Goal: Task Accomplishment & Management: Complete application form

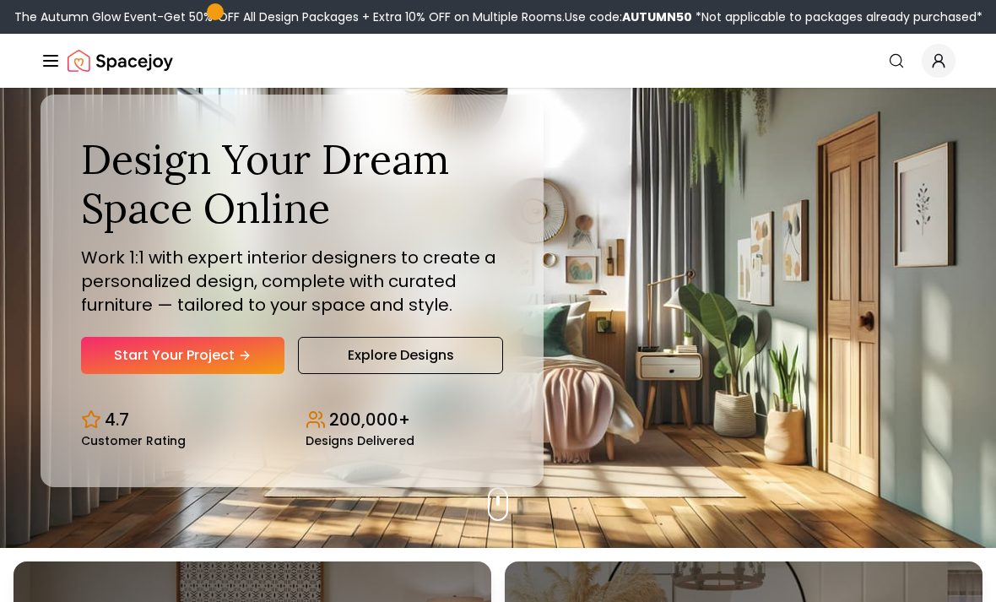
click at [178, 373] on link "Start Your Project" at bounding box center [182, 355] width 203 height 37
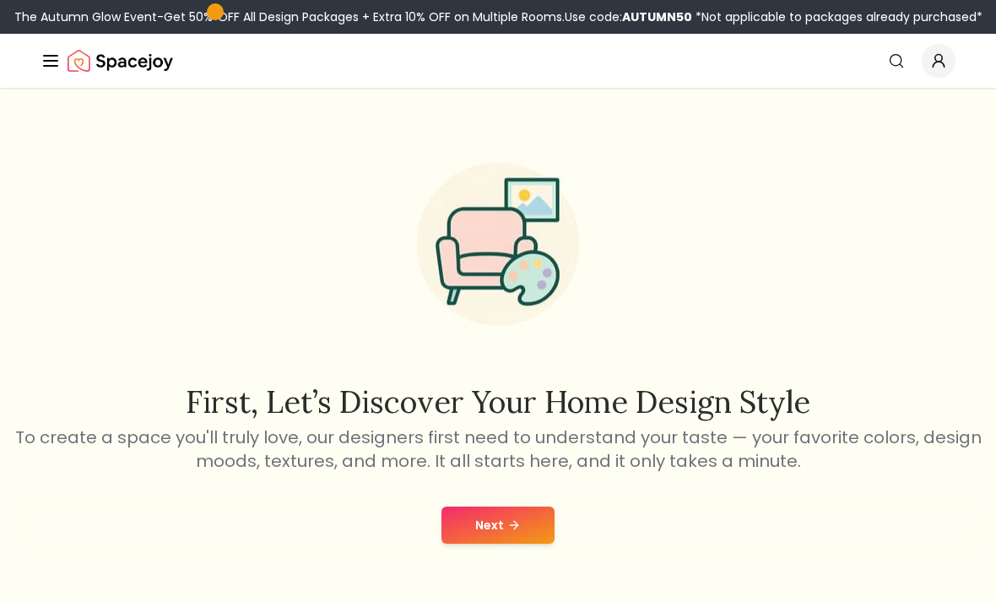
click at [494, 542] on button "Next" at bounding box center [498, 525] width 113 height 37
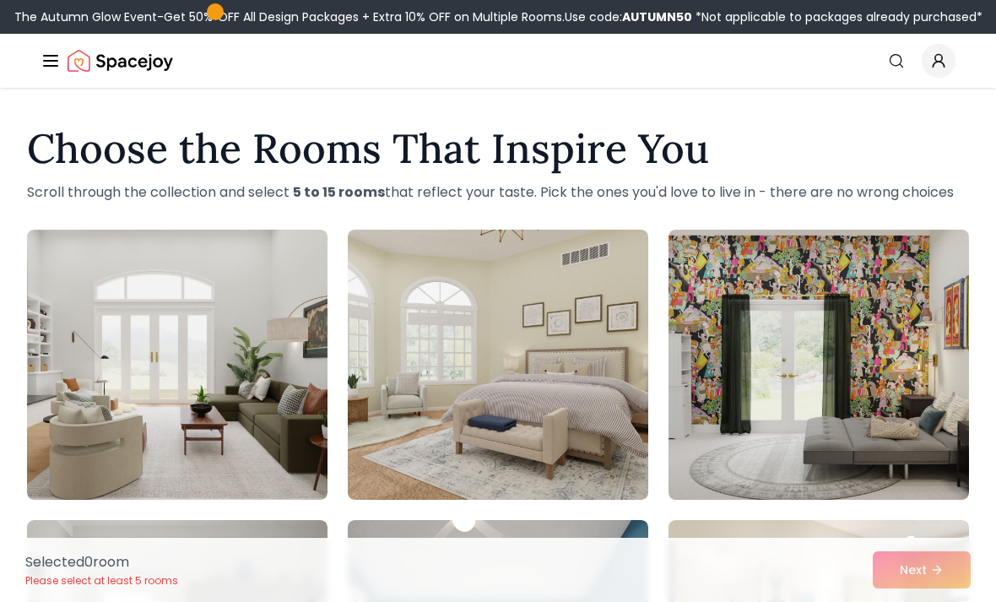
click at [218, 325] on img at bounding box center [177, 365] width 301 height 270
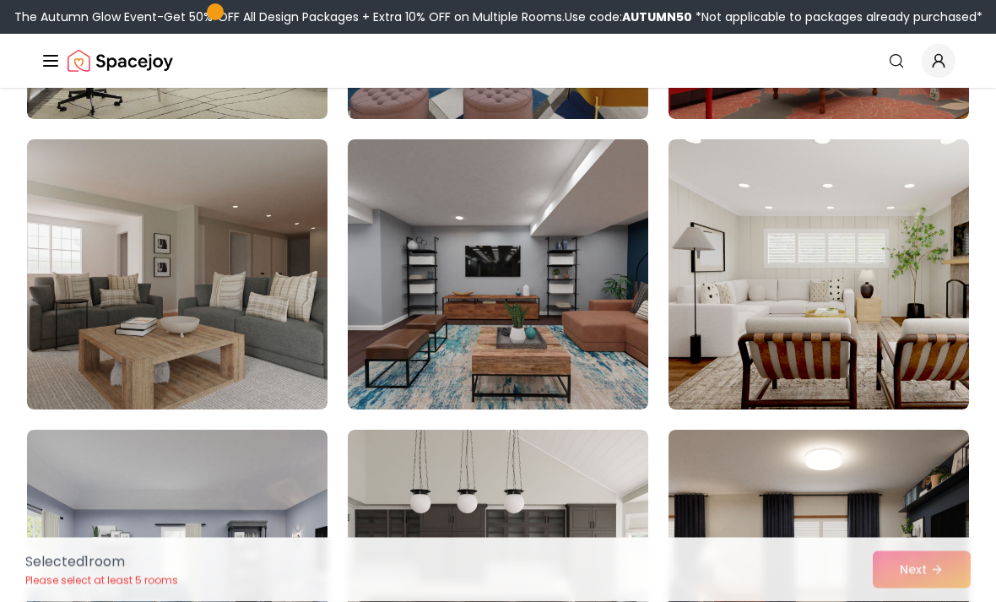
scroll to position [671, 0]
click at [95, 300] on img at bounding box center [177, 274] width 301 height 270
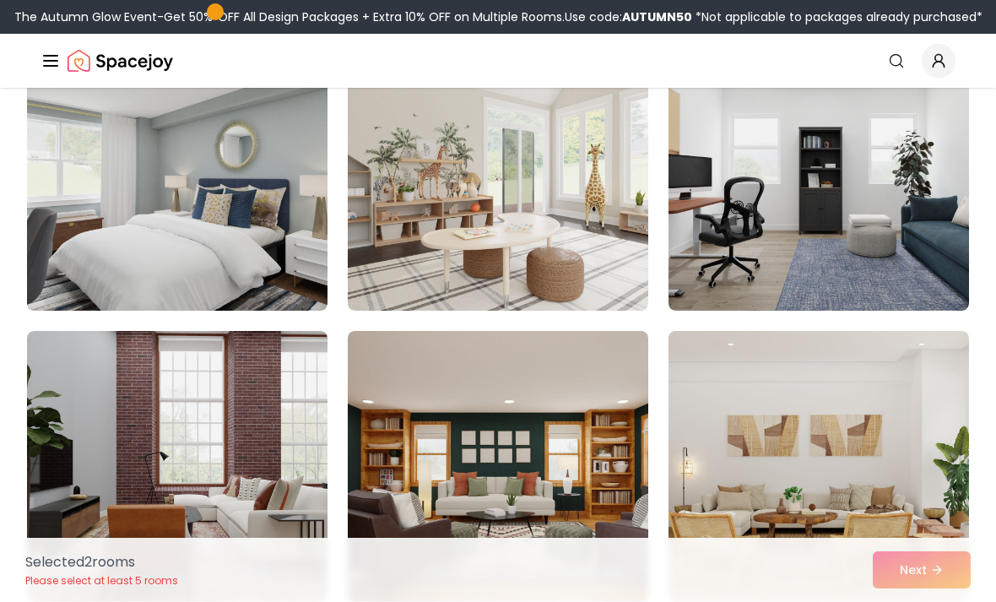
scroll to position [1357, 0]
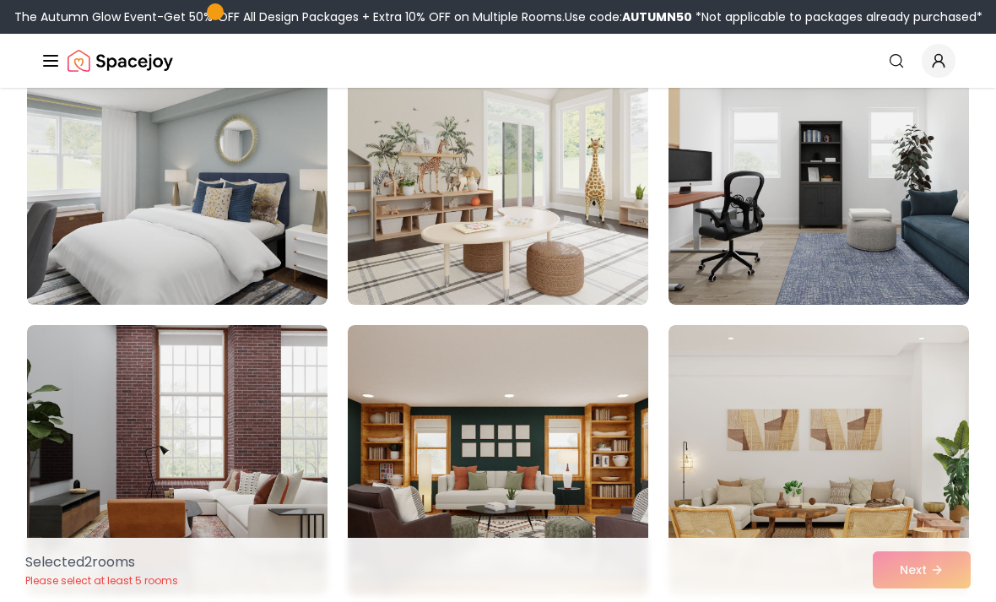
click at [81, 243] on img at bounding box center [177, 170] width 301 height 270
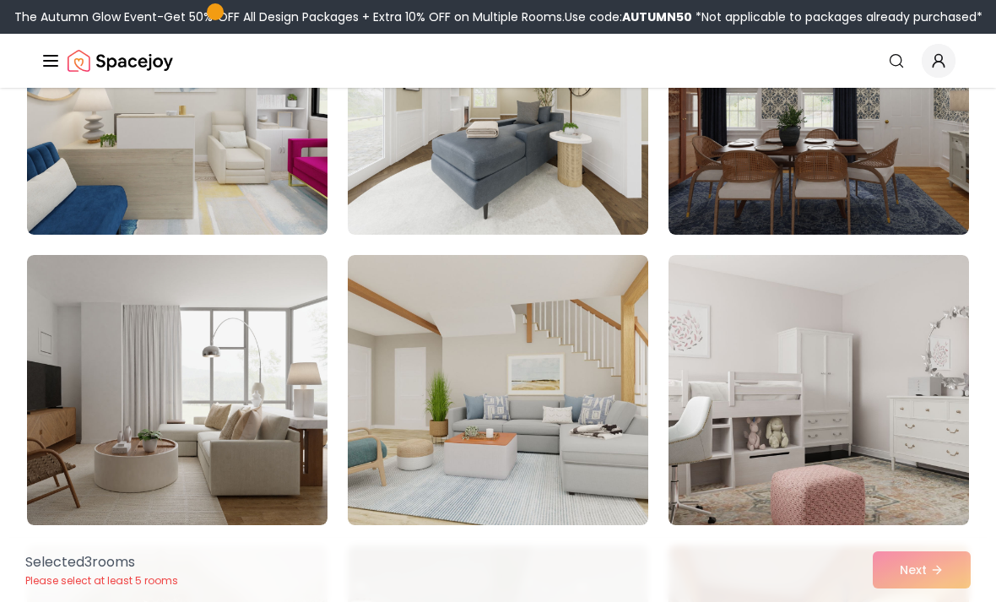
click at [774, 366] on img at bounding box center [819, 390] width 301 height 270
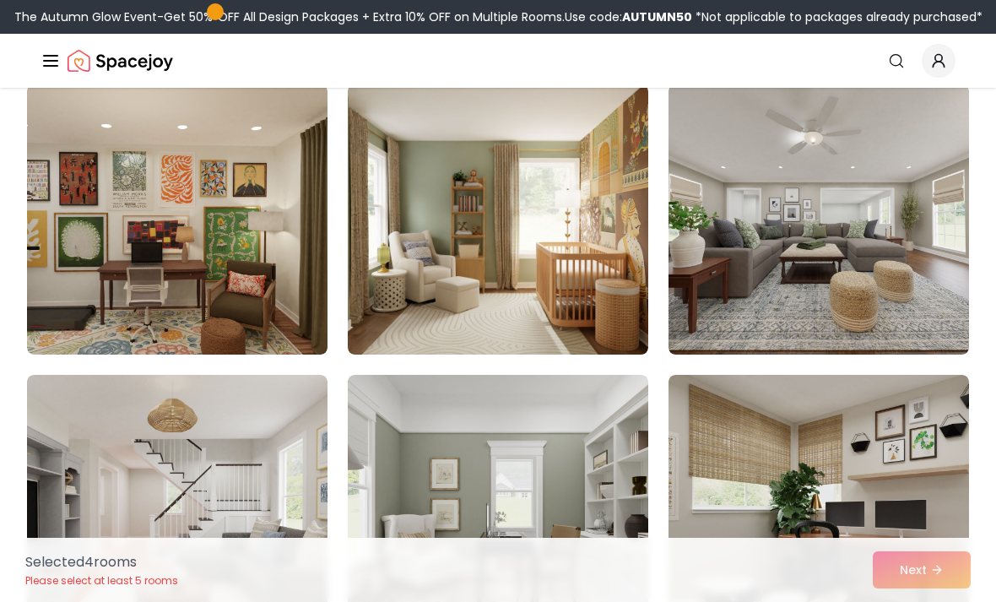
scroll to position [3077, 0]
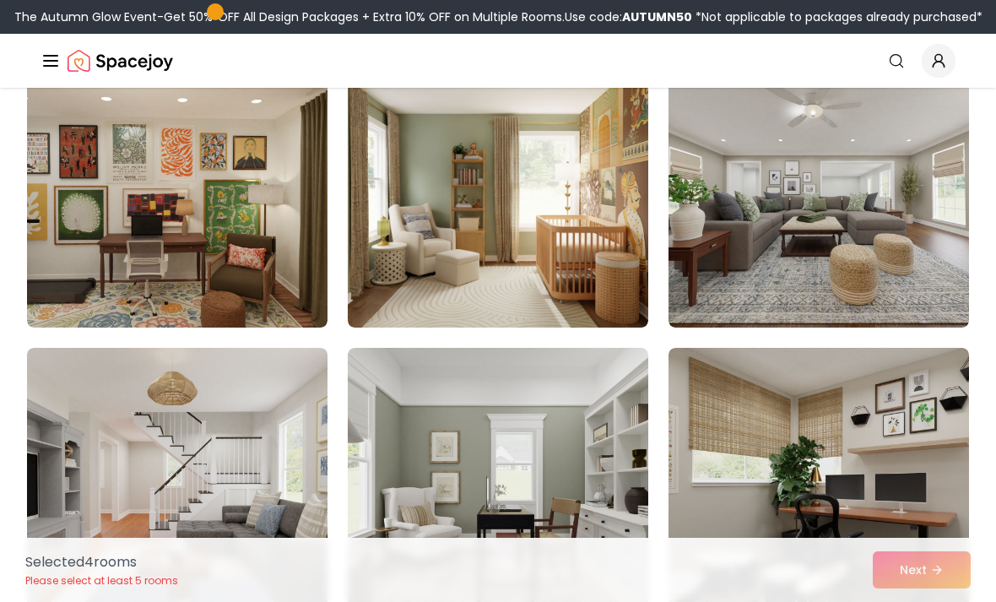
click at [124, 453] on img at bounding box center [177, 483] width 301 height 270
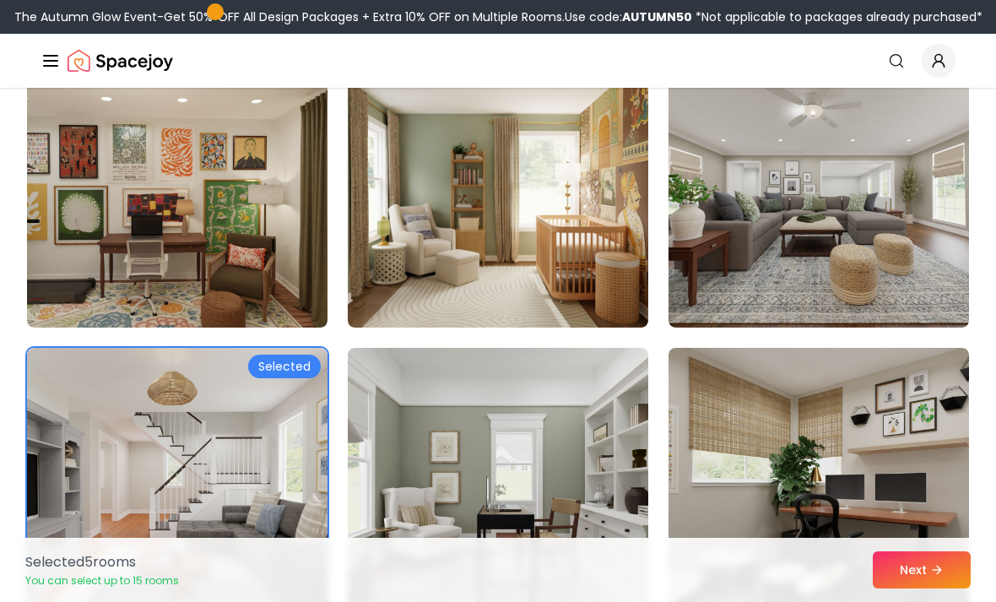
click at [104, 258] on img at bounding box center [177, 192] width 301 height 270
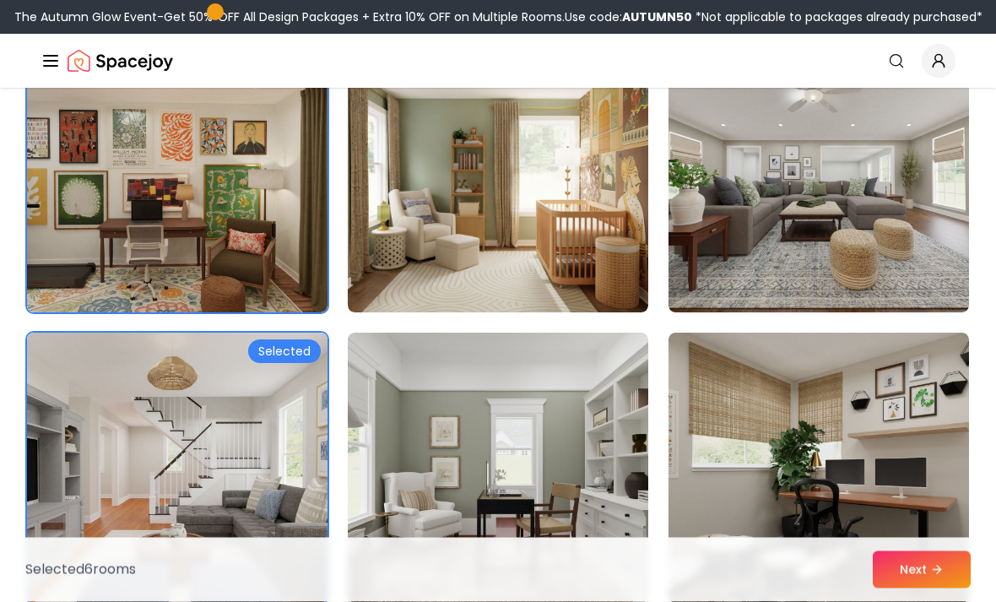
scroll to position [3093, 0]
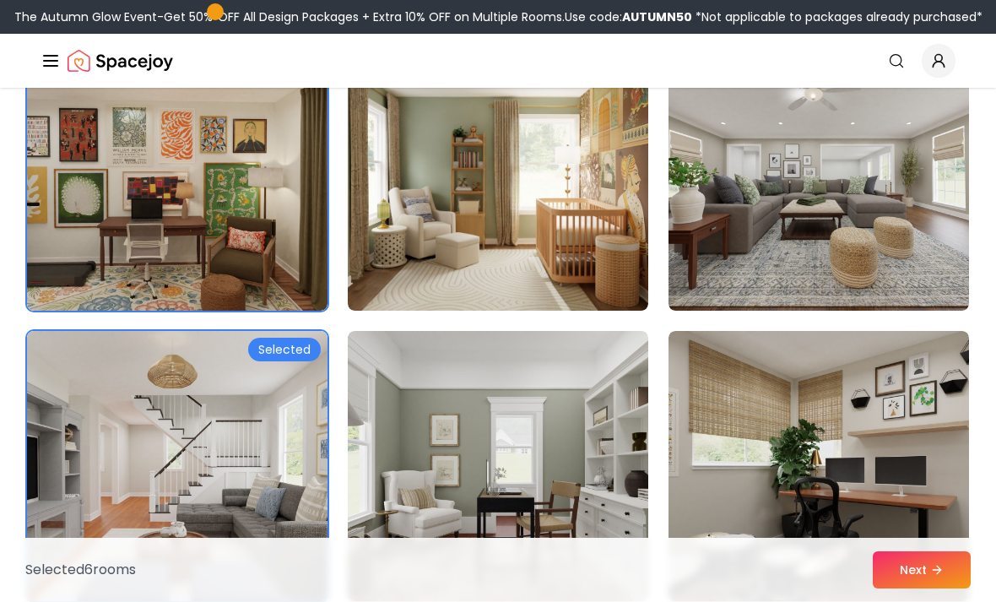
click at [946, 588] on button "Next" at bounding box center [922, 569] width 98 height 37
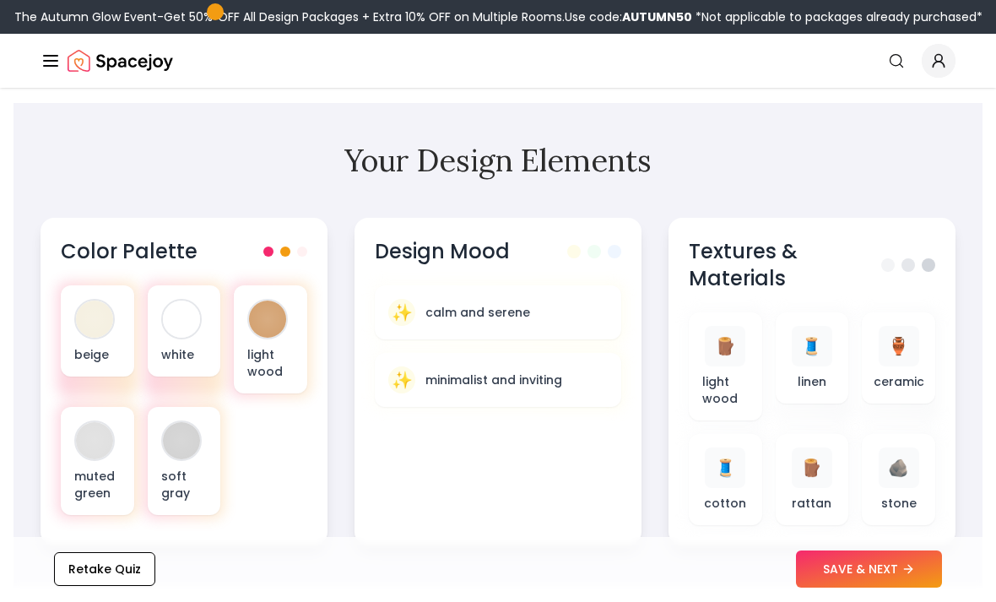
scroll to position [535, 0]
click at [88, 328] on div at bounding box center [94, 319] width 37 height 37
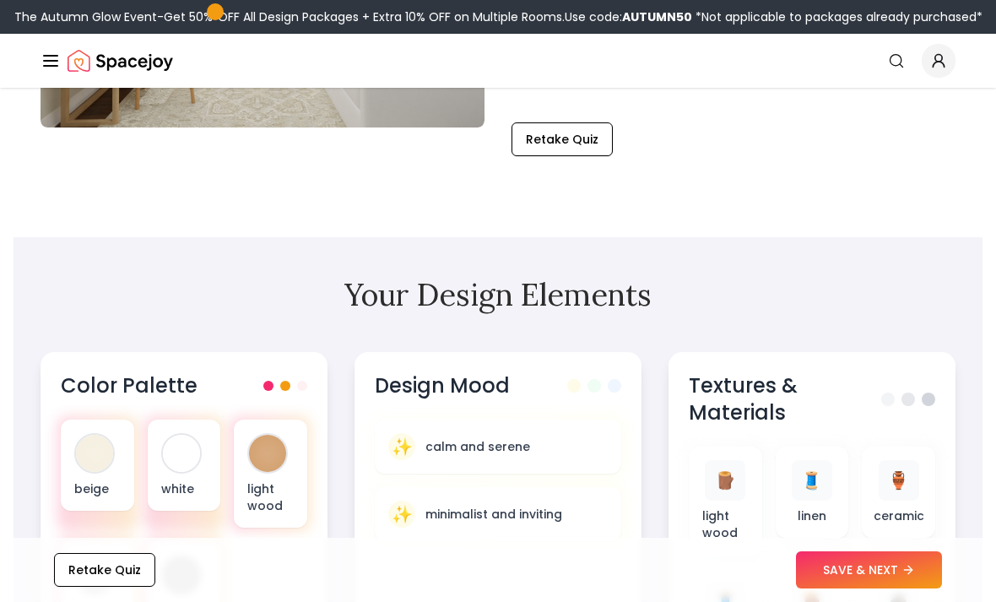
click at [257, 464] on div at bounding box center [267, 453] width 37 height 37
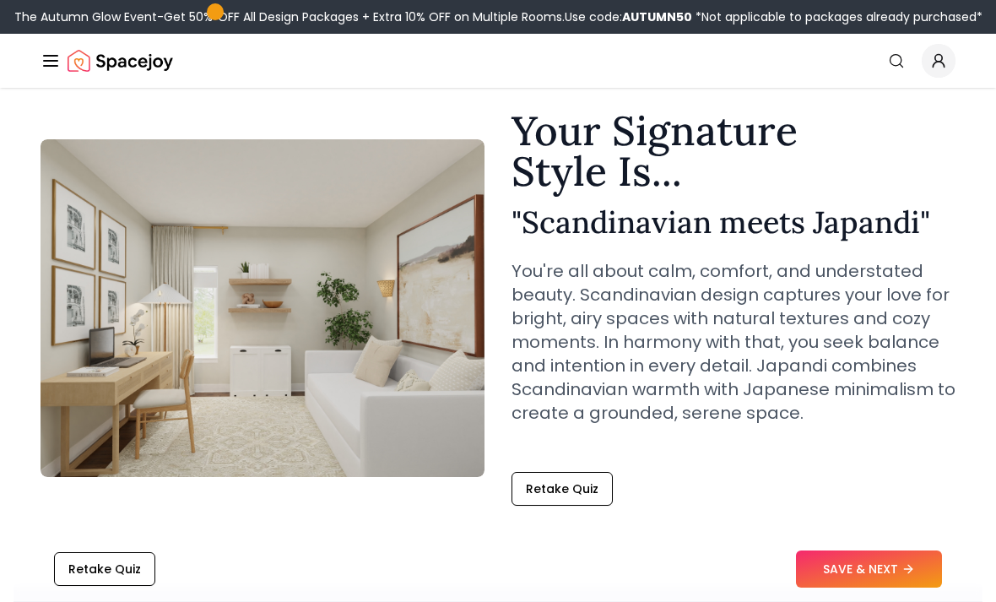
scroll to position [37, 0]
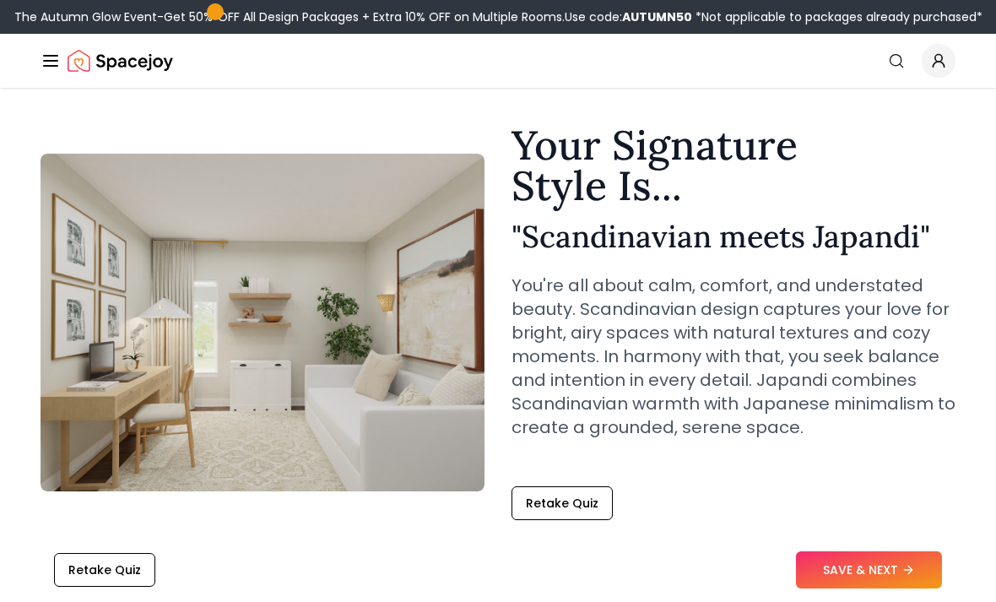
click at [189, 320] on img at bounding box center [263, 323] width 444 height 338
click at [153, 313] on img at bounding box center [263, 323] width 444 height 338
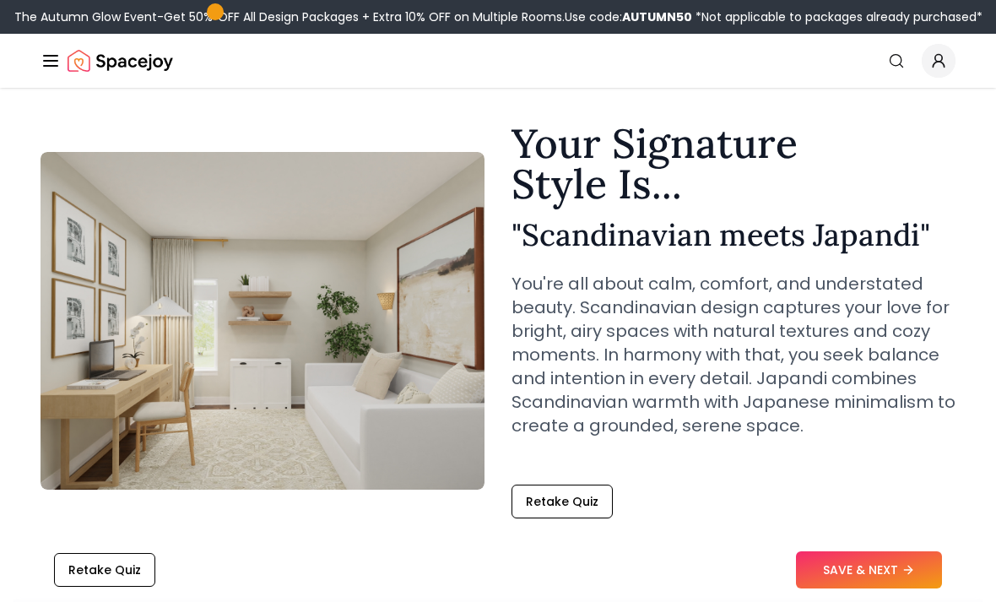
click at [144, 327] on img at bounding box center [263, 321] width 444 height 338
click at [171, 357] on img at bounding box center [263, 321] width 444 height 338
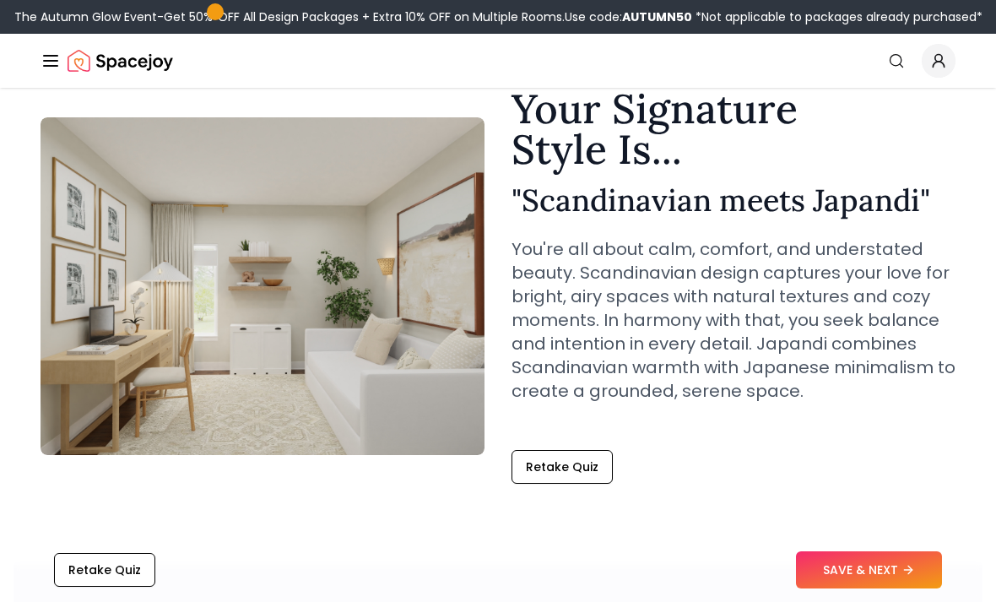
scroll to position [74, 0]
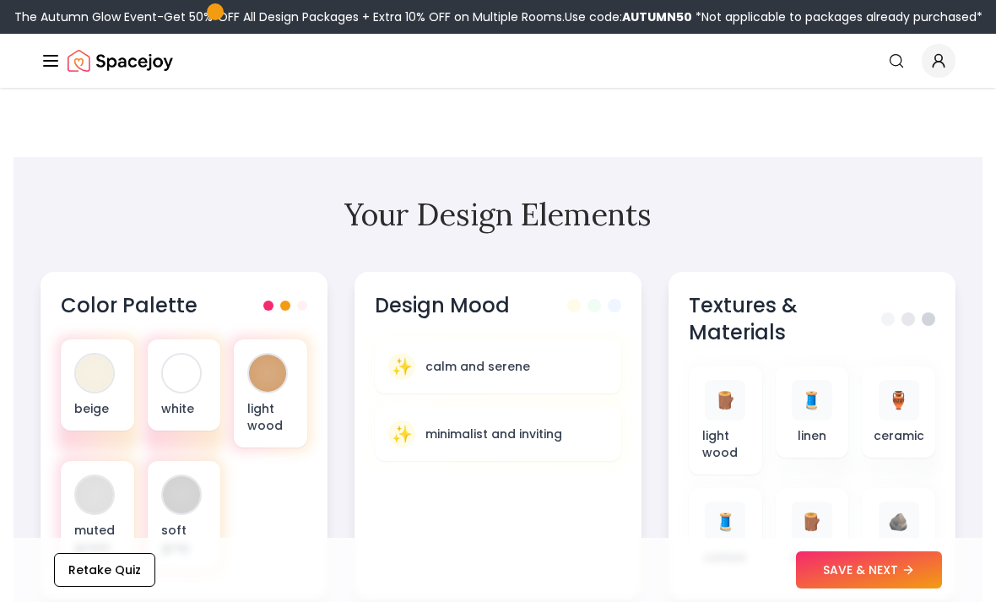
click at [179, 388] on div at bounding box center [181, 373] width 37 height 37
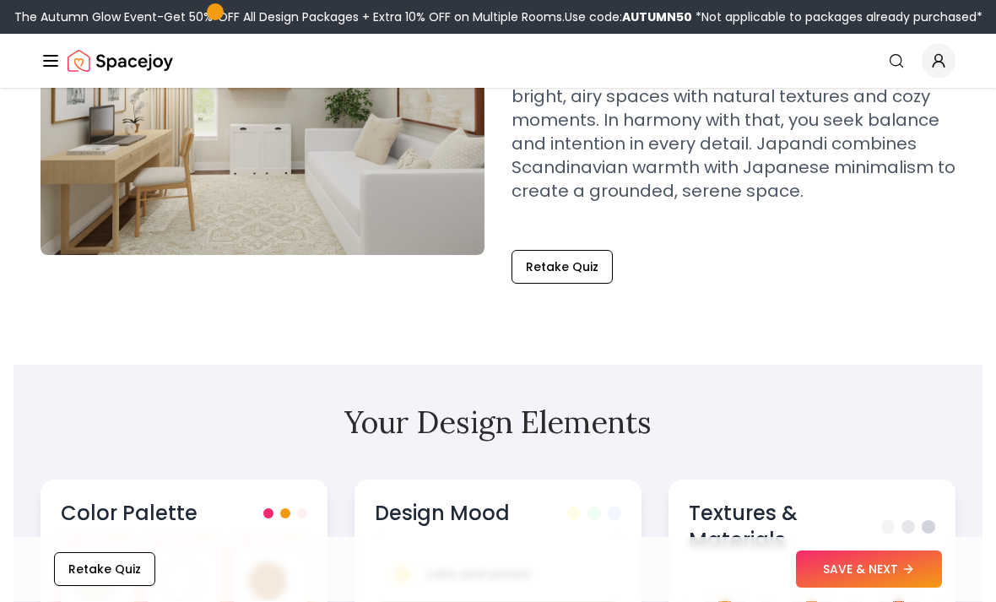
scroll to position [274, 0]
click at [57, 582] on div at bounding box center [97, 601] width 80 height 115
click at [274, 561] on div at bounding box center [267, 581] width 41 height 41
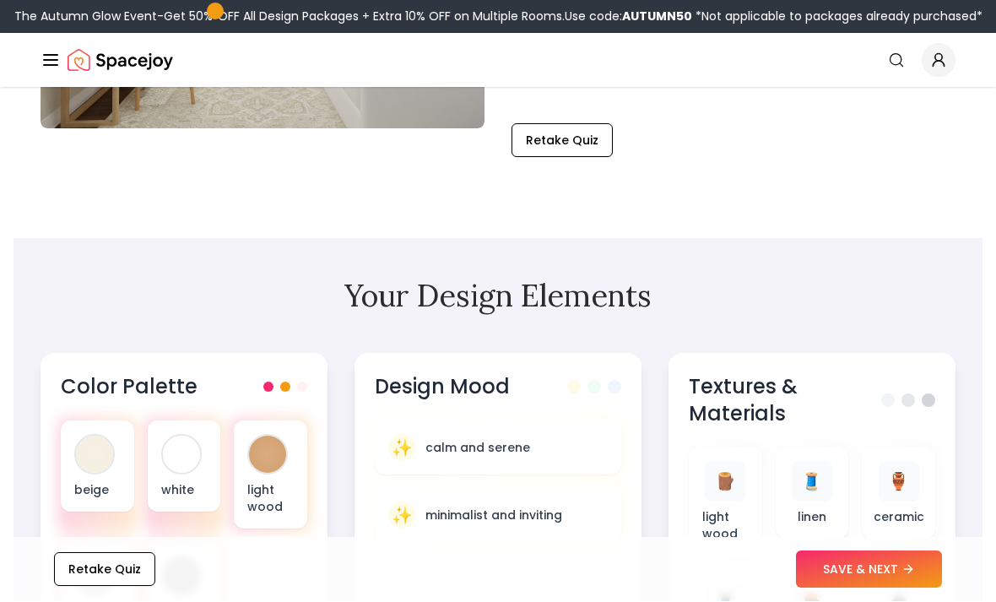
scroll to position [400, 0]
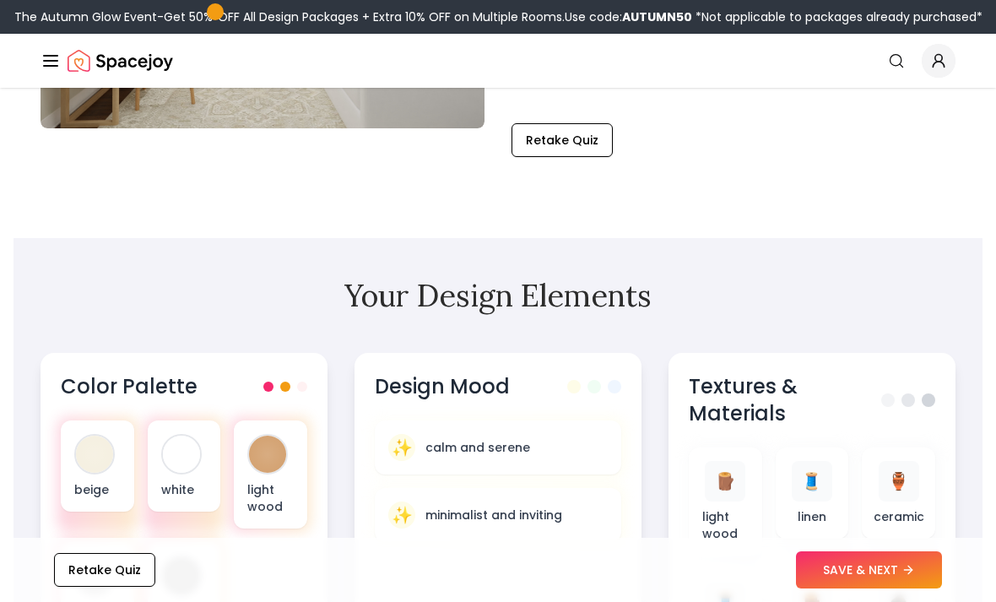
click at [435, 429] on div "✨ calm and serene" at bounding box center [498, 447] width 247 height 54
click at [422, 453] on div "✨ calm and serene" at bounding box center [498, 447] width 220 height 27
click at [426, 511] on p "minimalist and inviting" at bounding box center [494, 515] width 137 height 17
click at [393, 519] on span "✨" at bounding box center [402, 515] width 21 height 24
click at [715, 488] on span "🪵" at bounding box center [725, 481] width 21 height 24
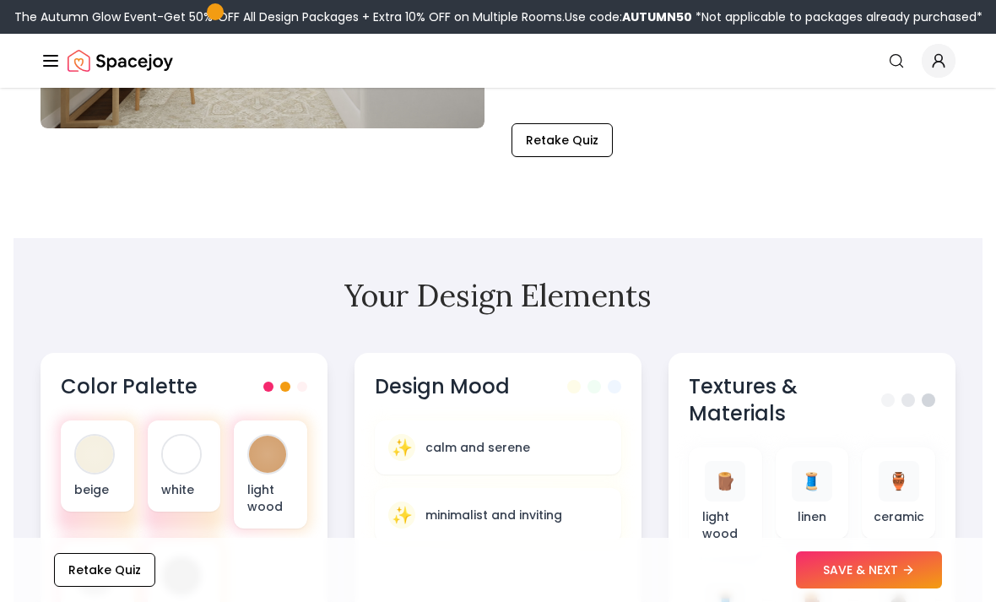
click at [816, 484] on span "🧵" at bounding box center [811, 481] width 21 height 24
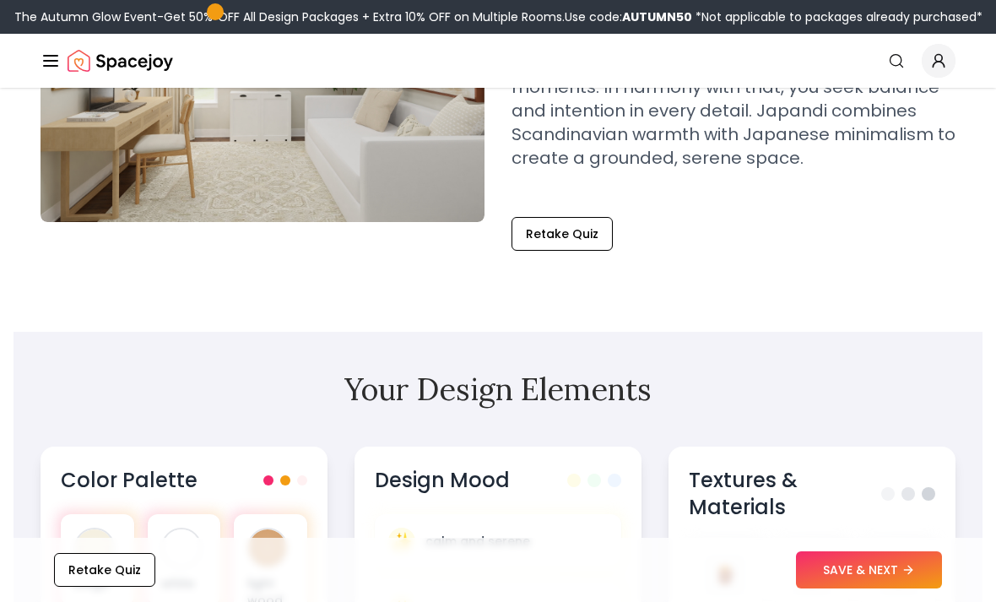
click at [721, 578] on span "🪵" at bounding box center [725, 575] width 21 height 24
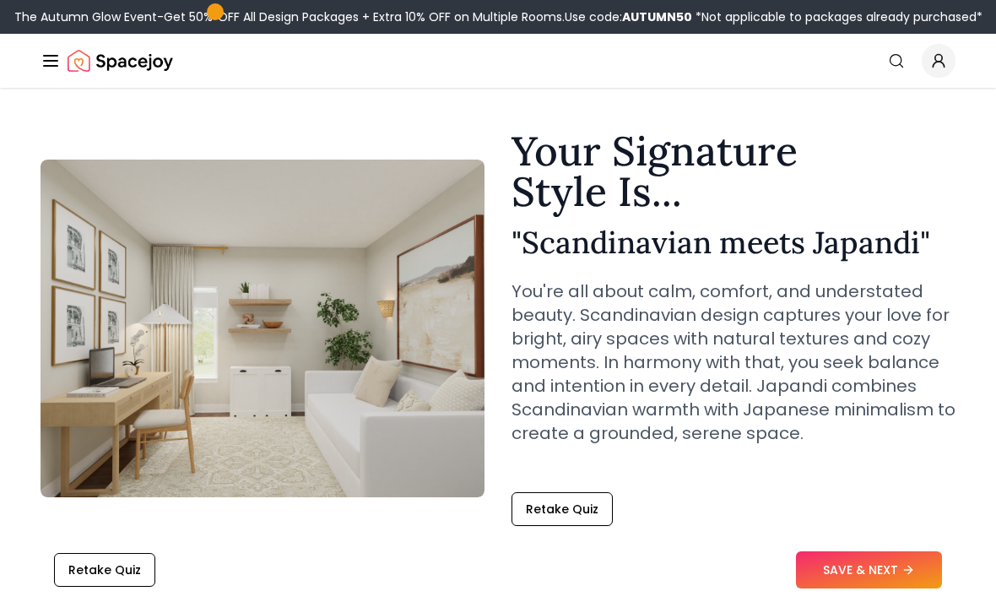
scroll to position [0, 0]
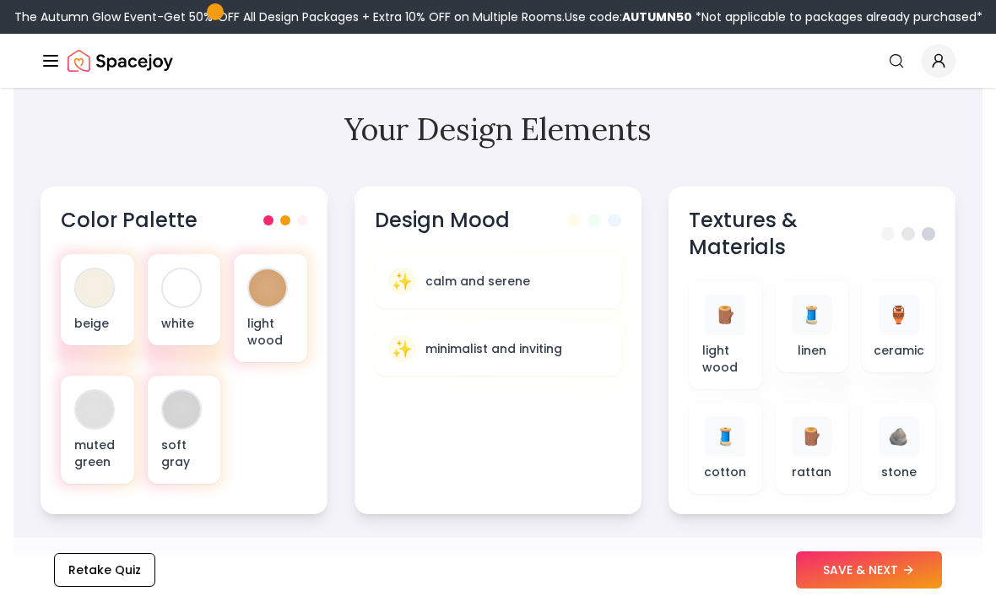
click at [912, 448] on div "🪨" at bounding box center [899, 436] width 41 height 41
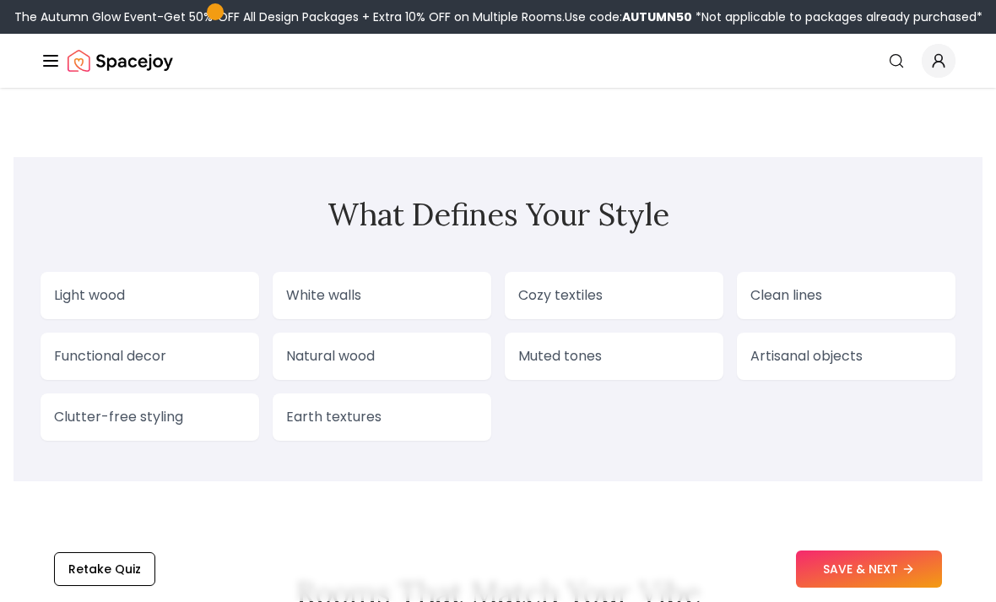
scroll to position [1431, 0]
click at [82, 284] on div "Light wood" at bounding box center [150, 294] width 219 height 47
click at [89, 296] on p "Light wood" at bounding box center [150, 295] width 192 height 20
click at [84, 296] on p "Light wood" at bounding box center [150, 295] width 192 height 20
click at [315, 323] on div "Light wood White walls Cozy textiles Clean lines Functional decor Natural wood …" at bounding box center [498, 355] width 915 height 169
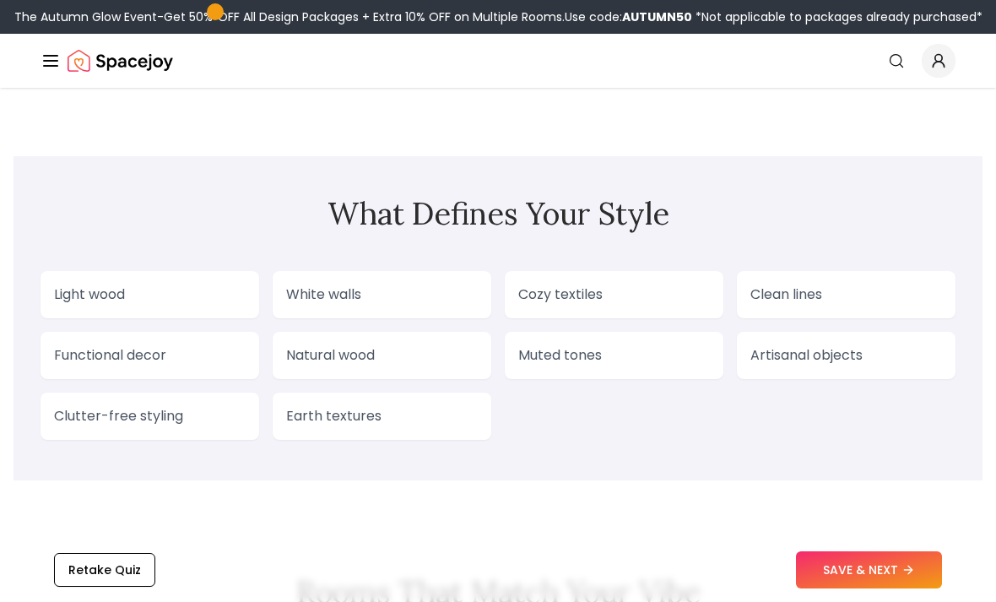
click at [296, 291] on p "White walls" at bounding box center [382, 295] width 192 height 20
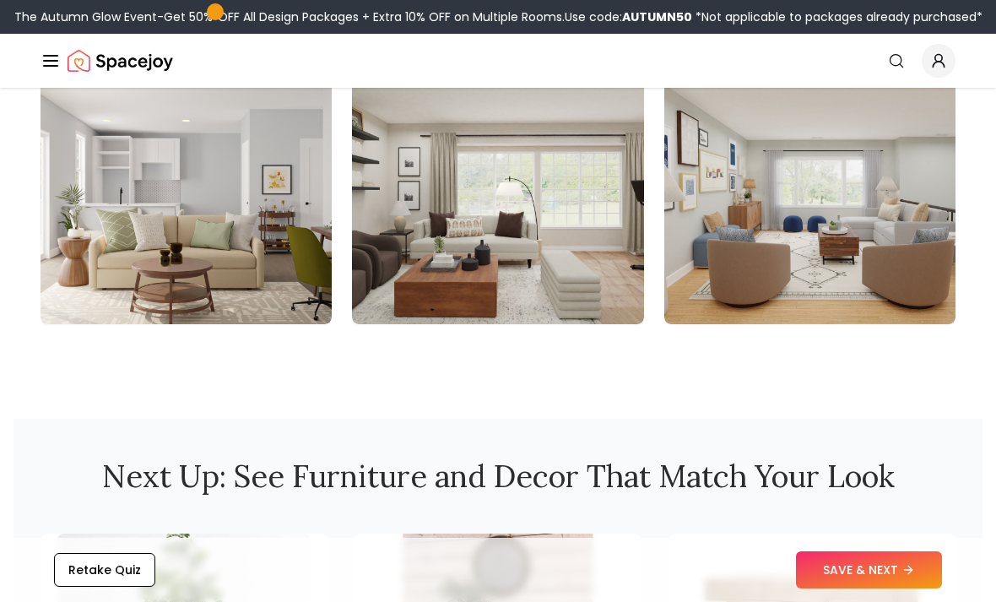
scroll to position [2037, 0]
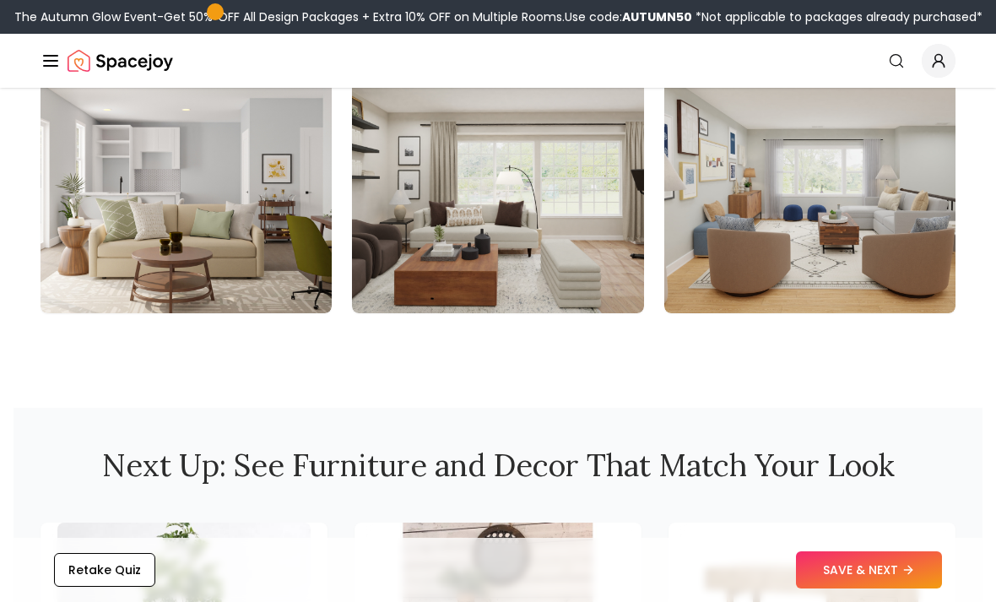
click at [125, 224] on img at bounding box center [186, 178] width 291 height 270
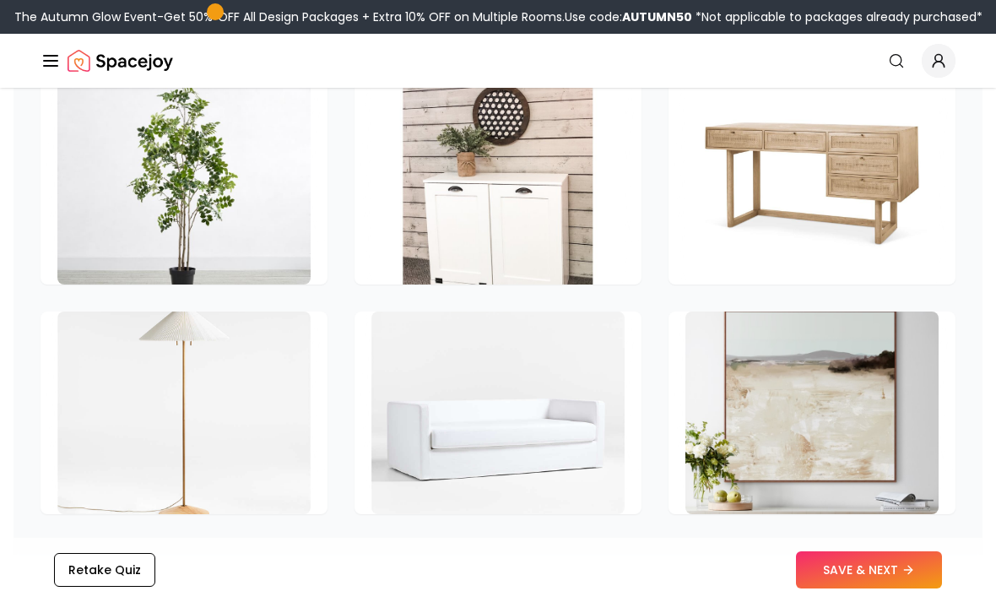
scroll to position [2492, 0]
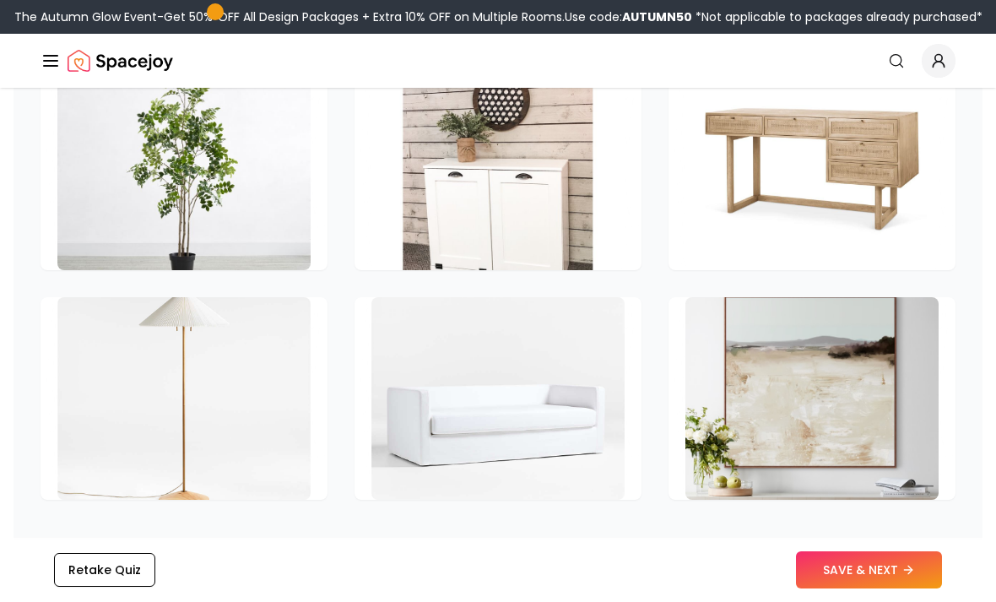
click at [860, 249] on img at bounding box center [812, 169] width 253 height 203
click at [876, 226] on img at bounding box center [812, 169] width 253 height 203
click at [899, 171] on img at bounding box center [812, 169] width 253 height 203
click at [898, 171] on img at bounding box center [812, 169] width 253 height 203
click at [877, 176] on img at bounding box center [812, 169] width 253 height 203
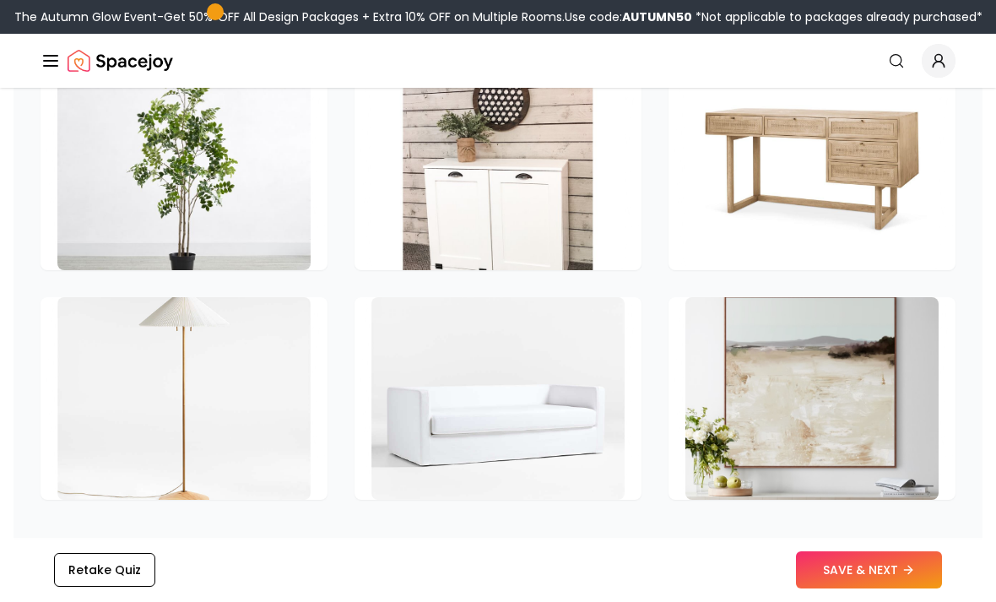
click at [120, 209] on img at bounding box center [183, 169] width 253 height 203
click at [119, 209] on img at bounding box center [183, 169] width 253 height 203
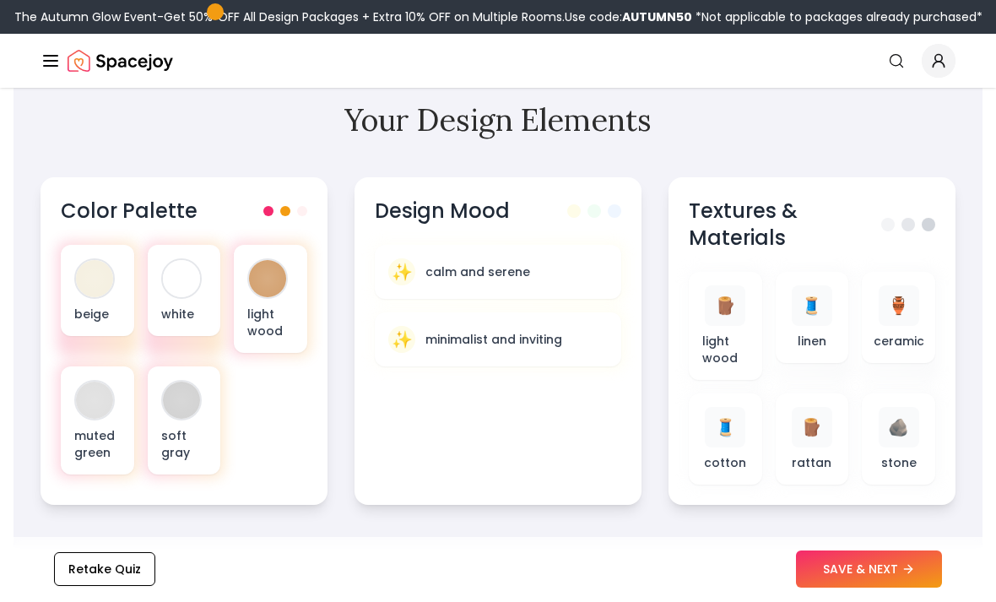
scroll to position [577, 0]
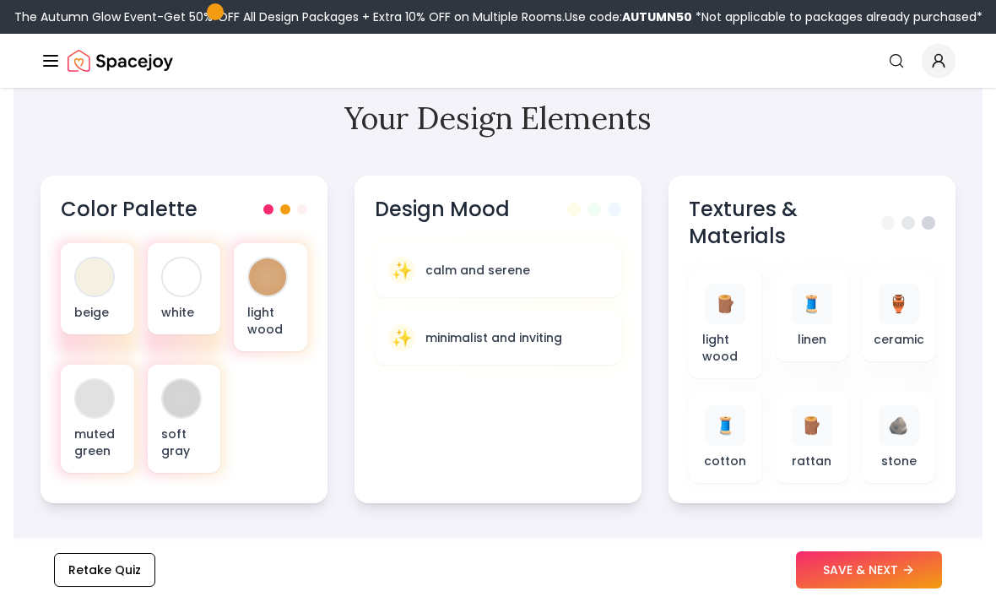
click at [266, 282] on div at bounding box center [267, 276] width 37 height 37
click at [896, 307] on span "🏺" at bounding box center [898, 304] width 21 height 24
click at [859, 293] on div "🪵 light wood 🧵 linen 🏺 ceramic 🧵 cotton 🪵 rattan 🪨 stone" at bounding box center [812, 376] width 247 height 213
click at [264, 290] on div at bounding box center [267, 276] width 37 height 37
click at [729, 315] on span "🪵" at bounding box center [725, 304] width 21 height 24
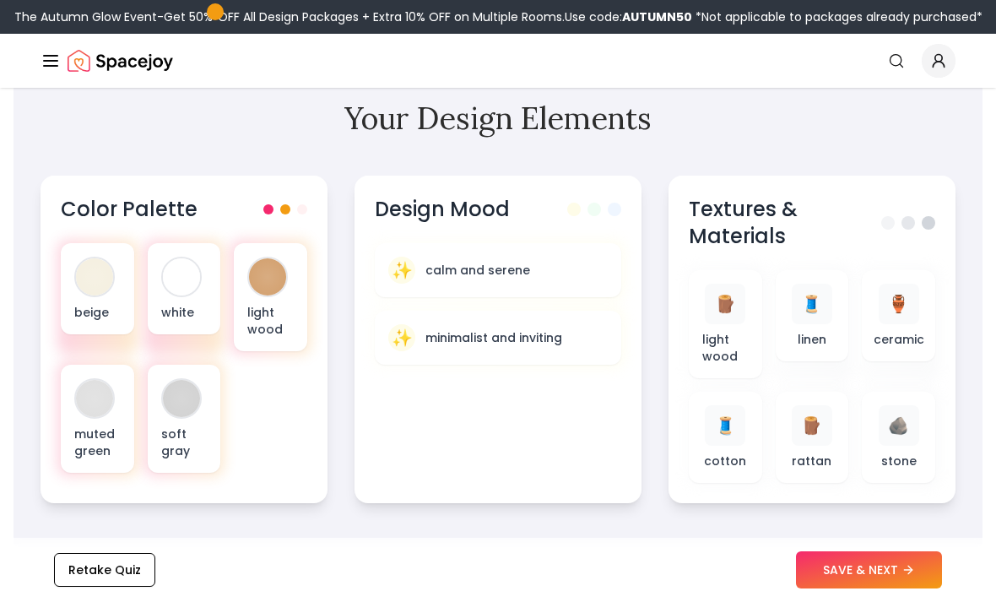
click at [811, 436] on span "🪵" at bounding box center [811, 426] width 21 height 24
click at [553, 279] on div "✨ calm and serene" at bounding box center [498, 270] width 220 height 27
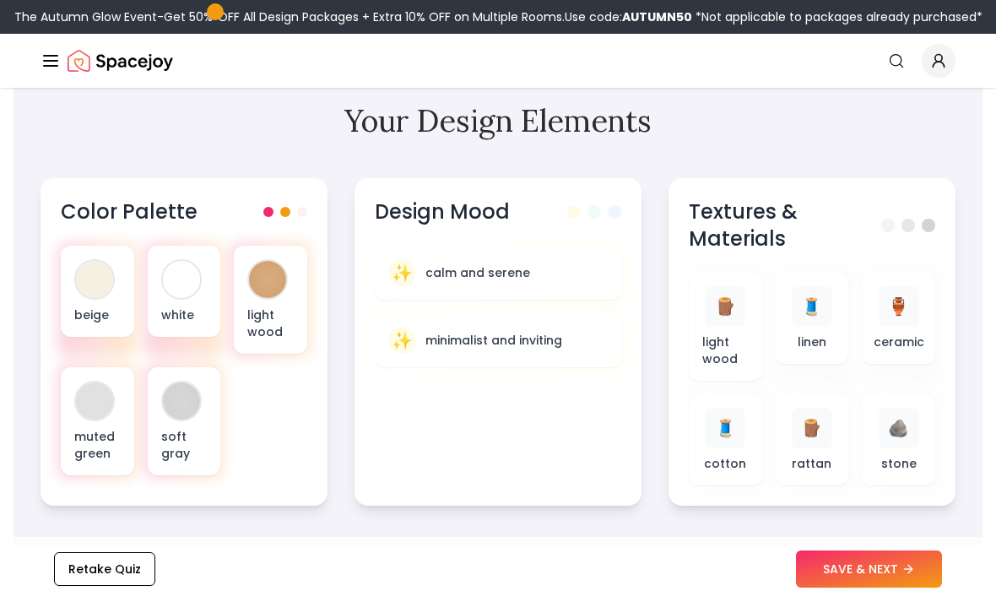
scroll to position [570, 0]
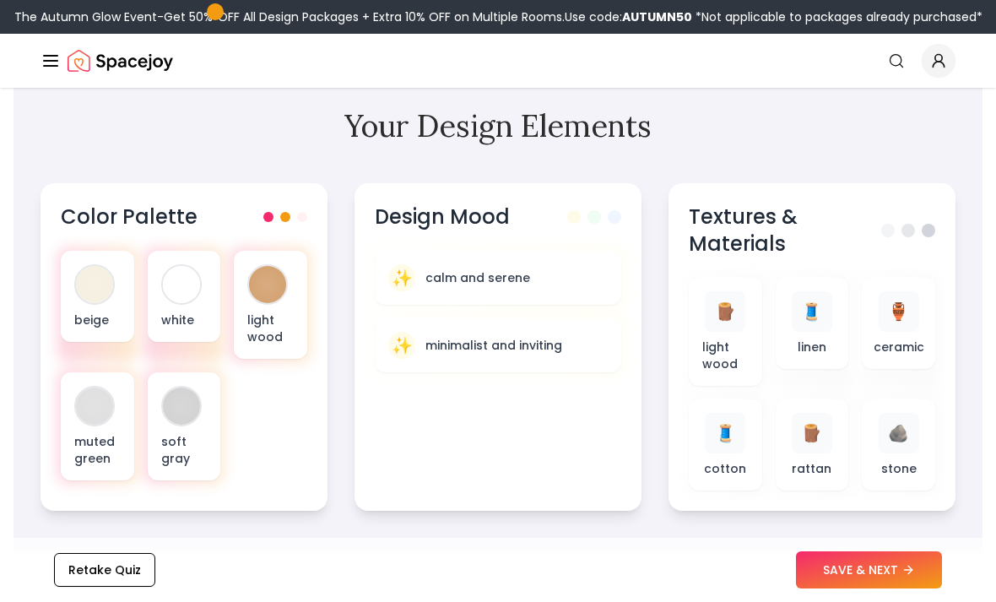
click at [613, 211] on span at bounding box center [615, 217] width 14 height 14
click at [612, 210] on span at bounding box center [615, 217] width 14 height 14
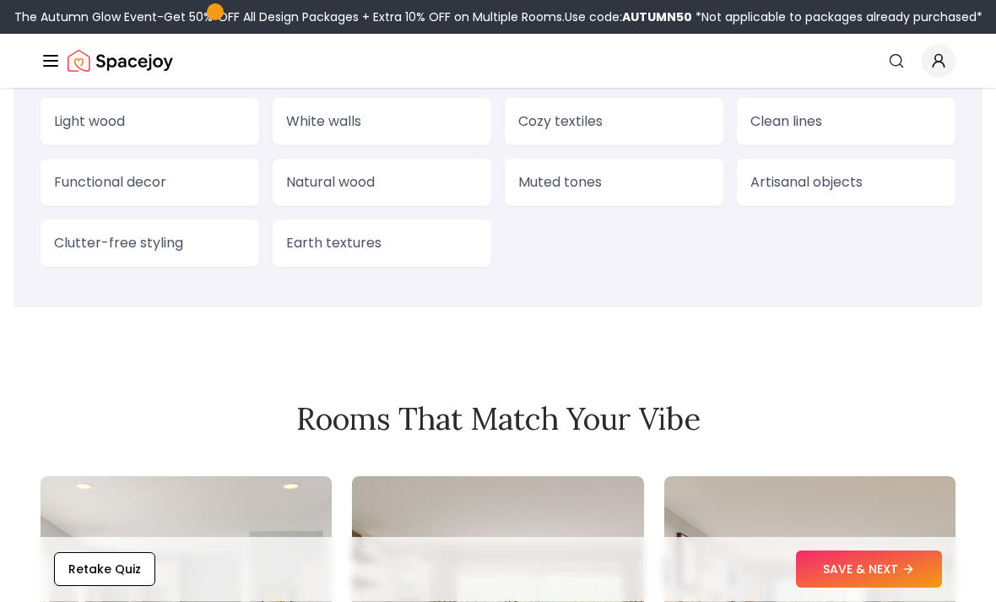
scroll to position [1607, 0]
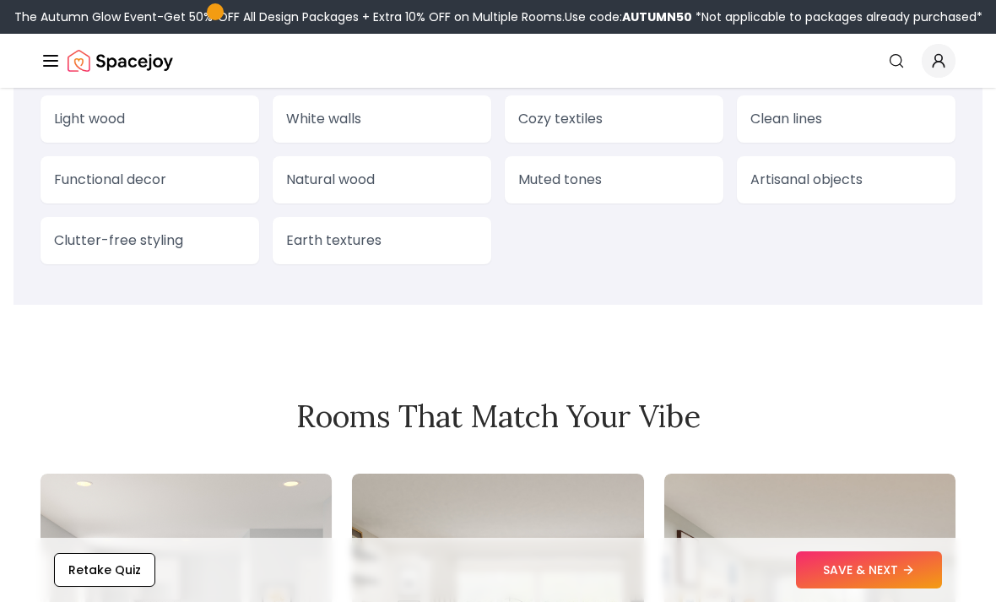
click at [639, 119] on p "Cozy textiles" at bounding box center [614, 119] width 192 height 20
click at [664, 108] on div "Cozy textiles" at bounding box center [614, 118] width 219 height 47
click at [455, 114] on p "White walls" at bounding box center [382, 119] width 192 height 20
click at [62, 122] on p "Light wood" at bounding box center [150, 119] width 192 height 20
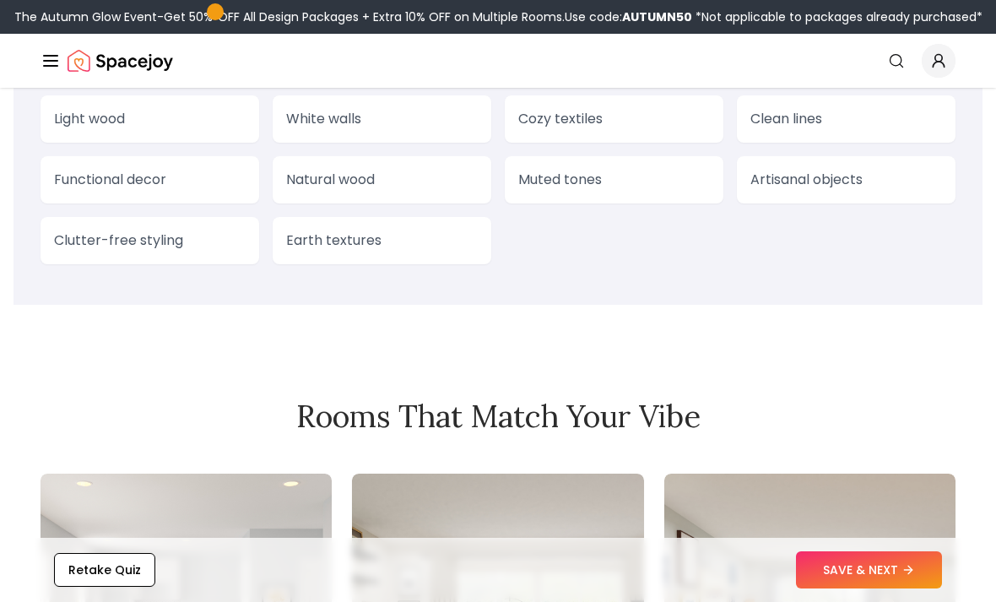
click at [71, 125] on p "Light wood" at bounding box center [150, 119] width 192 height 20
click at [76, 117] on p "Light wood" at bounding box center [150, 119] width 192 height 20
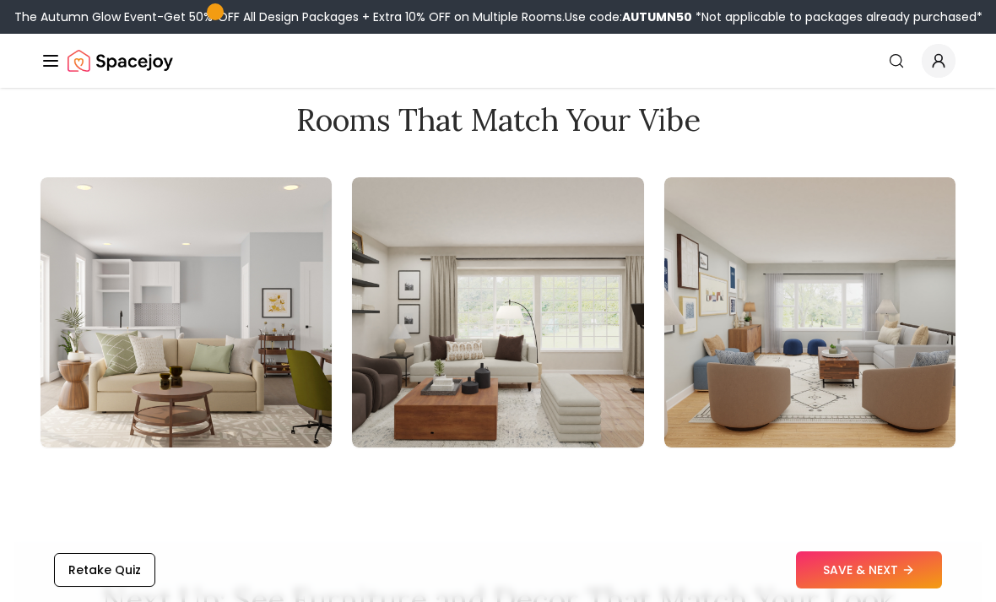
scroll to position [1895, 0]
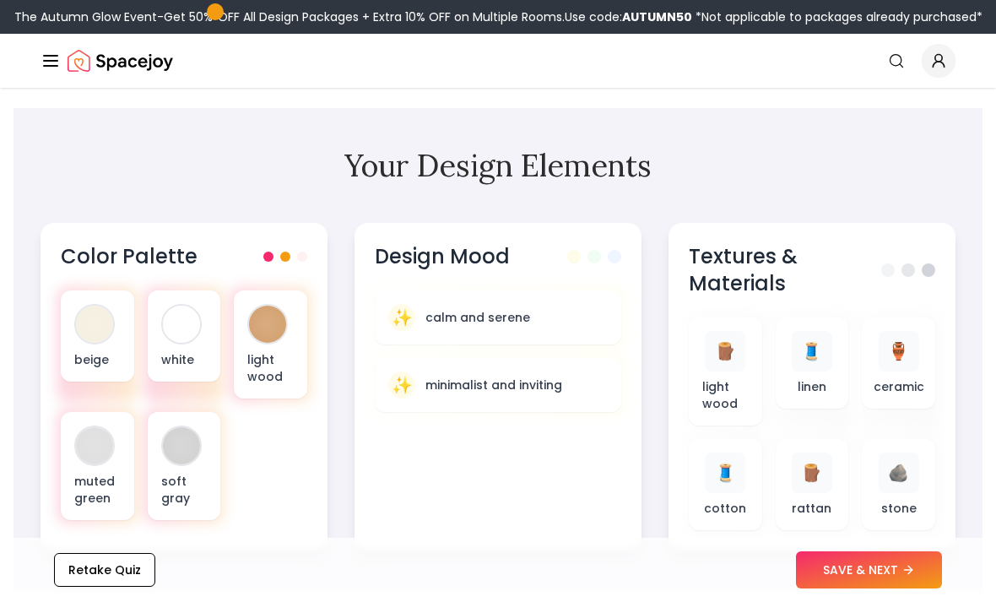
click at [812, 366] on div "🧵" at bounding box center [812, 351] width 41 height 41
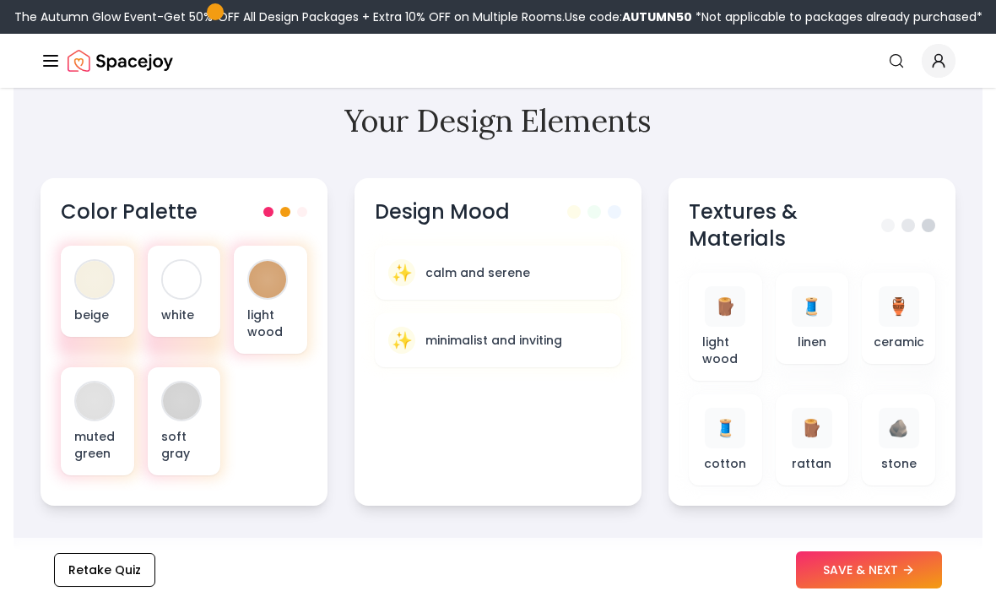
scroll to position [572, 0]
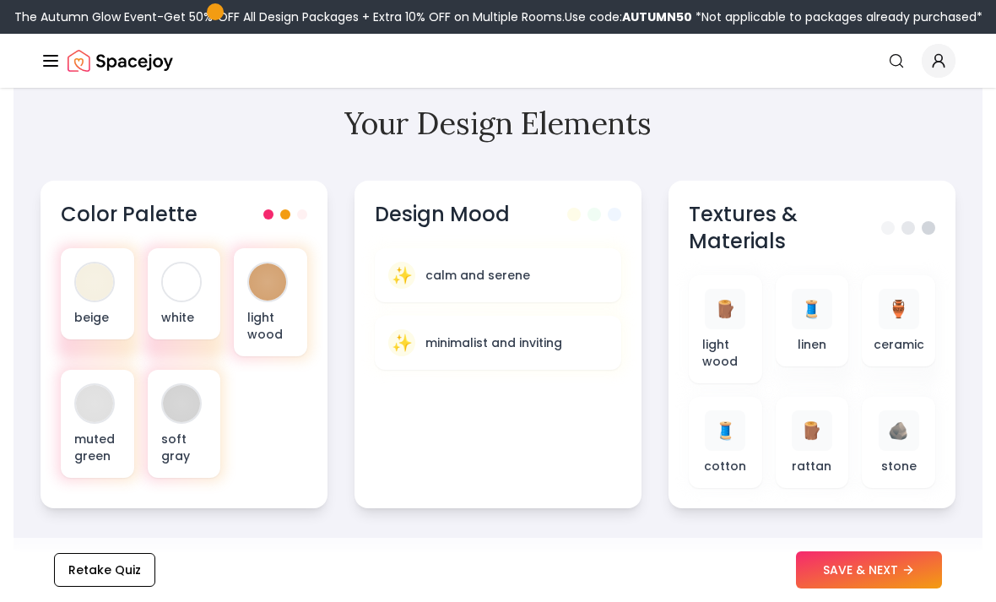
click at [907, 314] on span "🏺" at bounding box center [898, 309] width 21 height 24
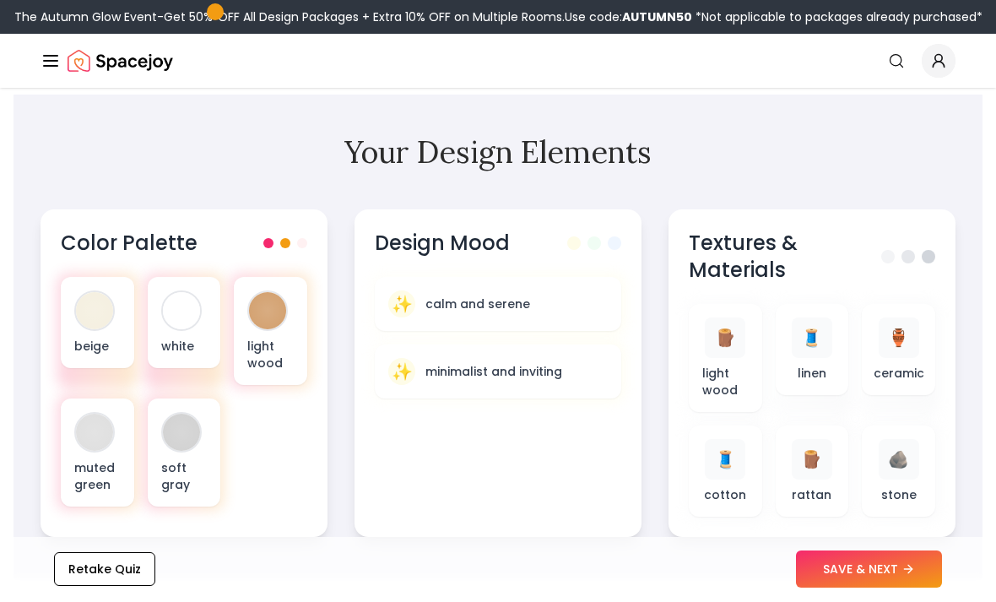
scroll to position [546, 0]
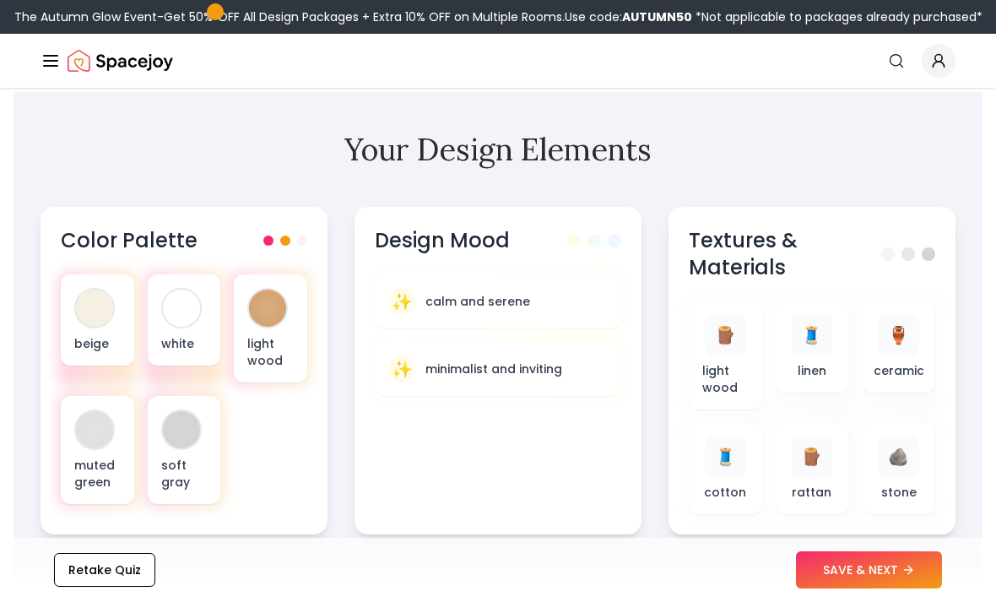
click at [829, 474] on div "🪵" at bounding box center [812, 456] width 41 height 41
click at [733, 334] on span "🪵" at bounding box center [725, 335] width 21 height 24
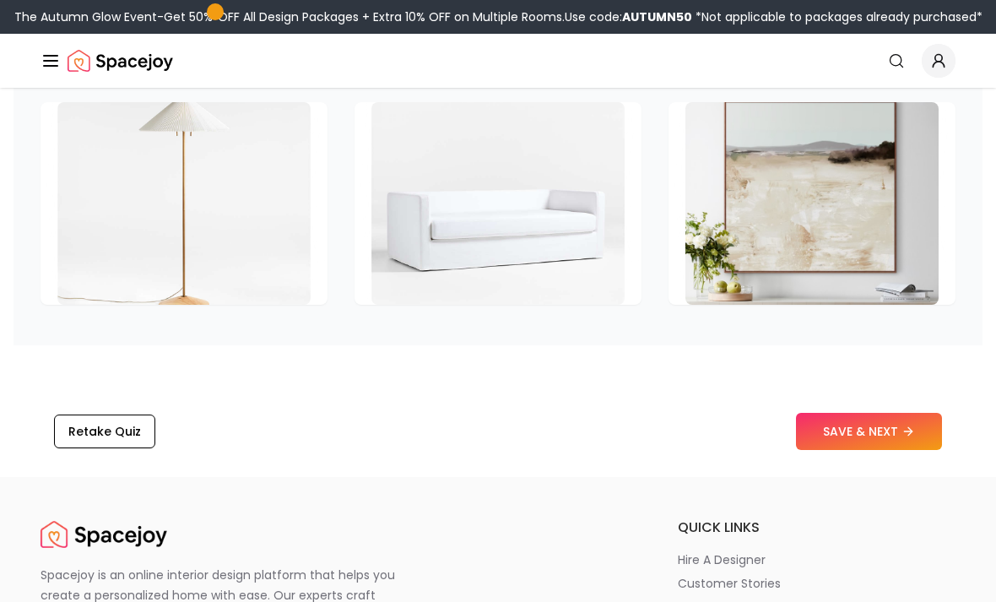
scroll to position [2695, 0]
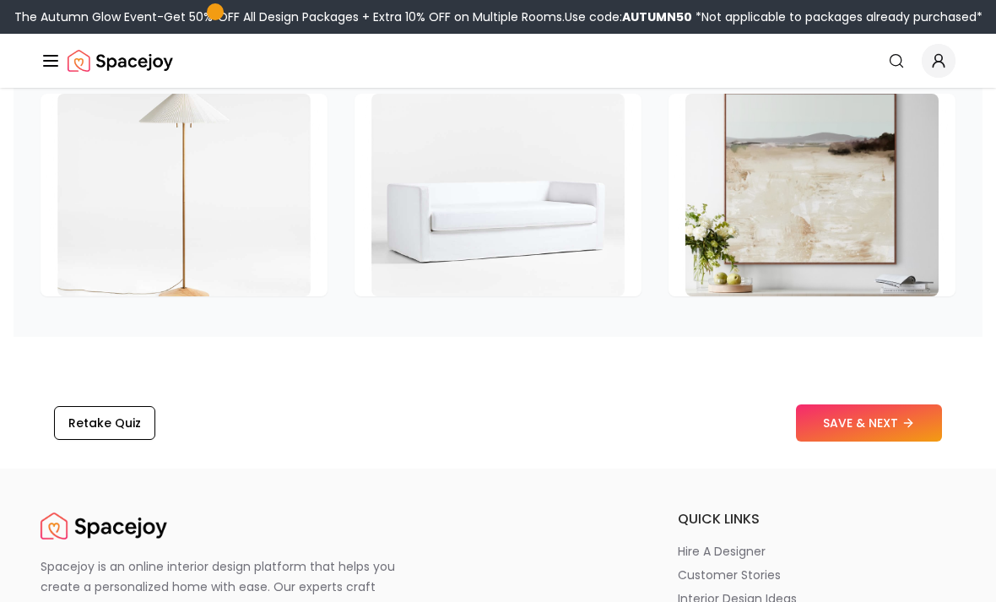
click at [882, 431] on button "SAVE & NEXT" at bounding box center [869, 423] width 146 height 37
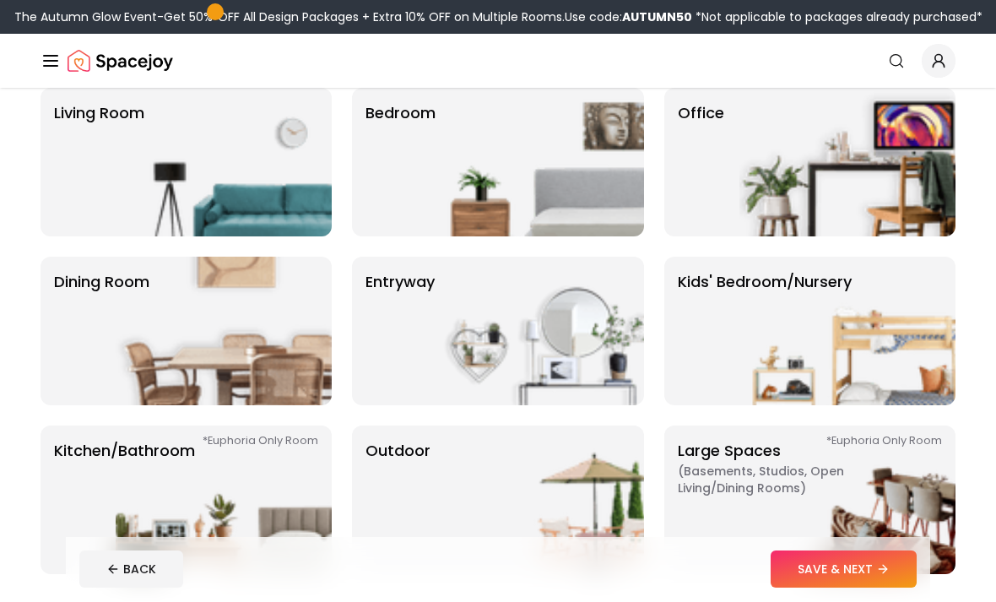
scroll to position [145, 0]
click at [908, 160] on img at bounding box center [848, 162] width 216 height 149
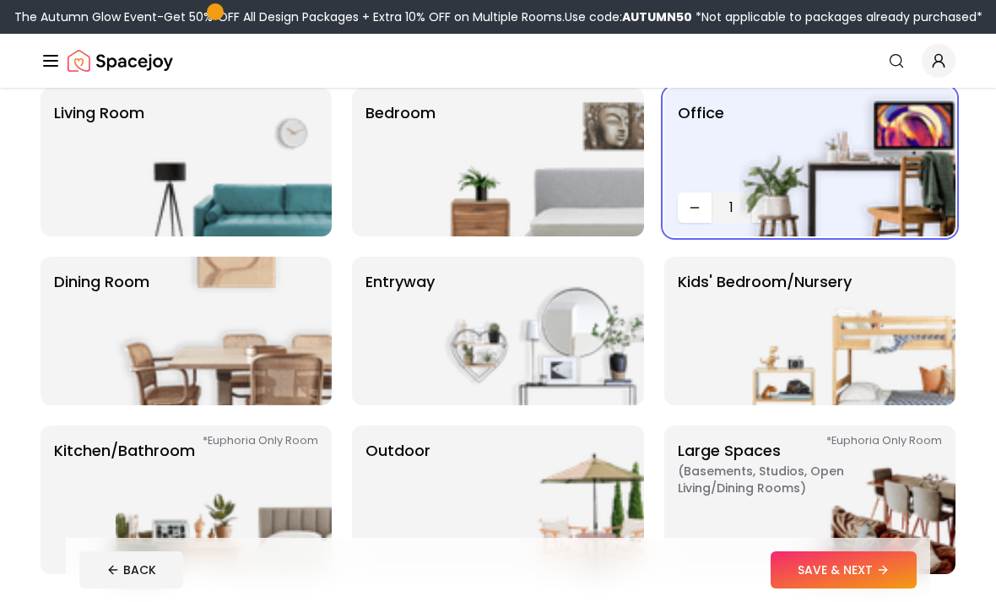
click at [813, 342] on img at bounding box center [848, 331] width 216 height 149
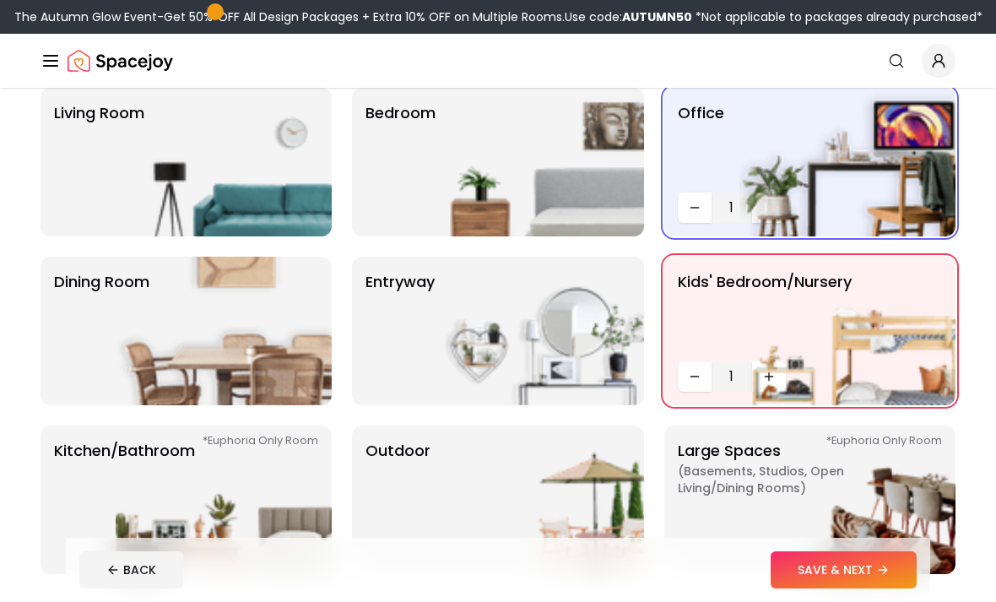
click at [553, 347] on img at bounding box center [536, 331] width 216 height 149
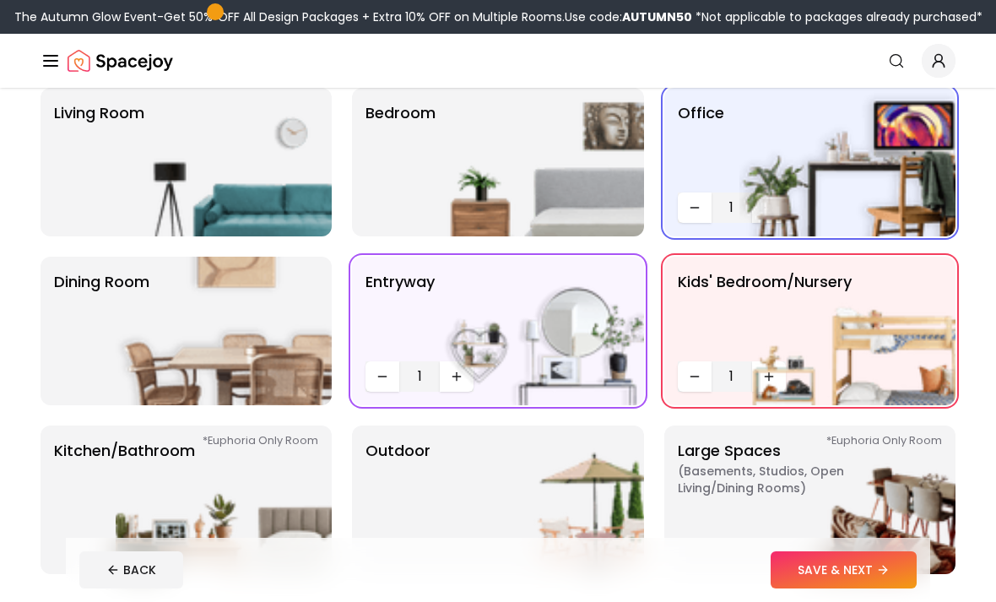
click at [594, 160] on img at bounding box center [536, 162] width 216 height 149
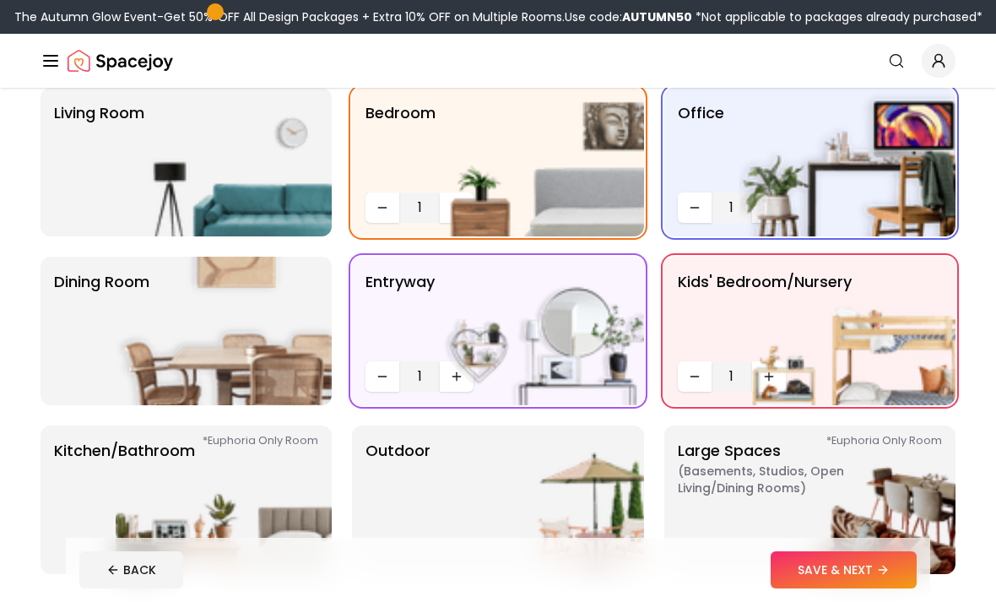
click at [121, 180] on img at bounding box center [224, 162] width 216 height 149
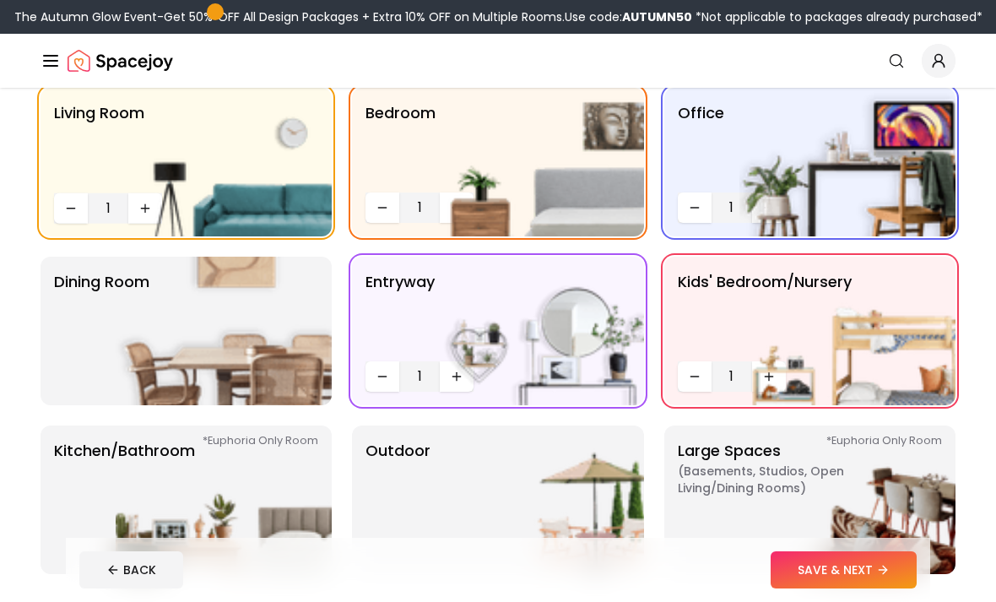
click at [788, 514] on img at bounding box center [848, 500] width 216 height 149
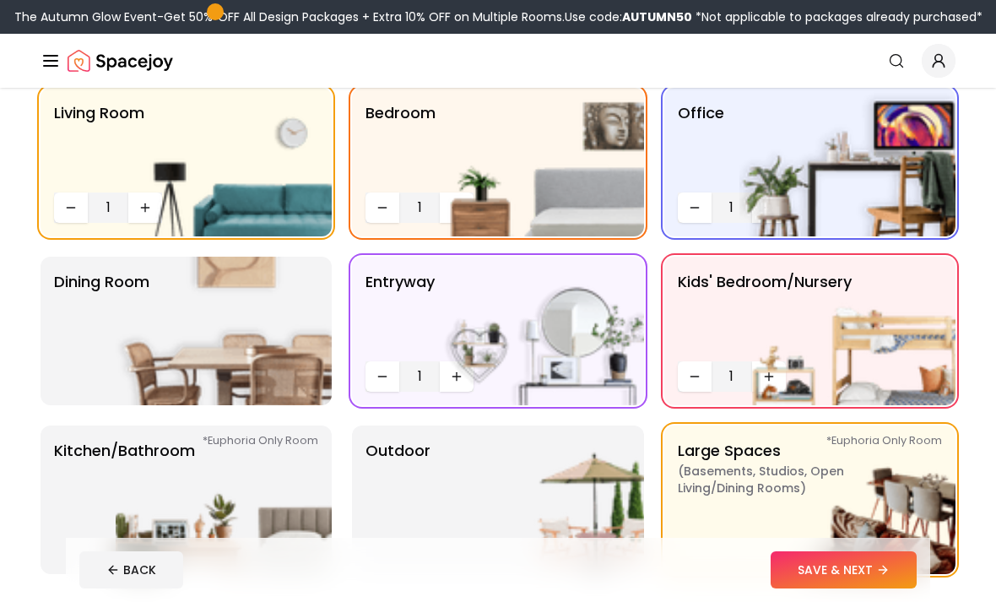
click at [166, 326] on img at bounding box center [224, 331] width 216 height 149
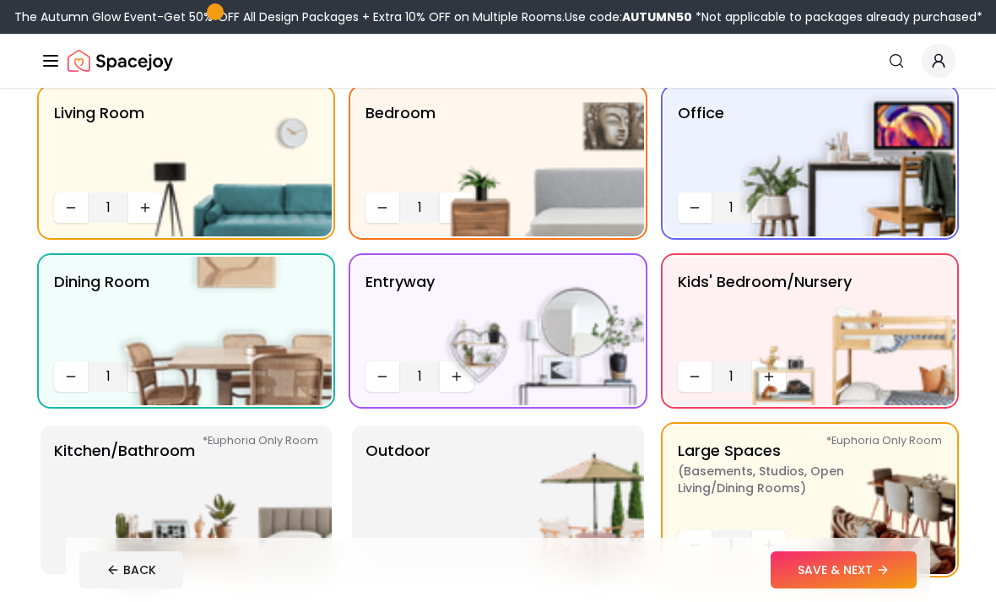
click at [172, 502] on img at bounding box center [224, 500] width 216 height 149
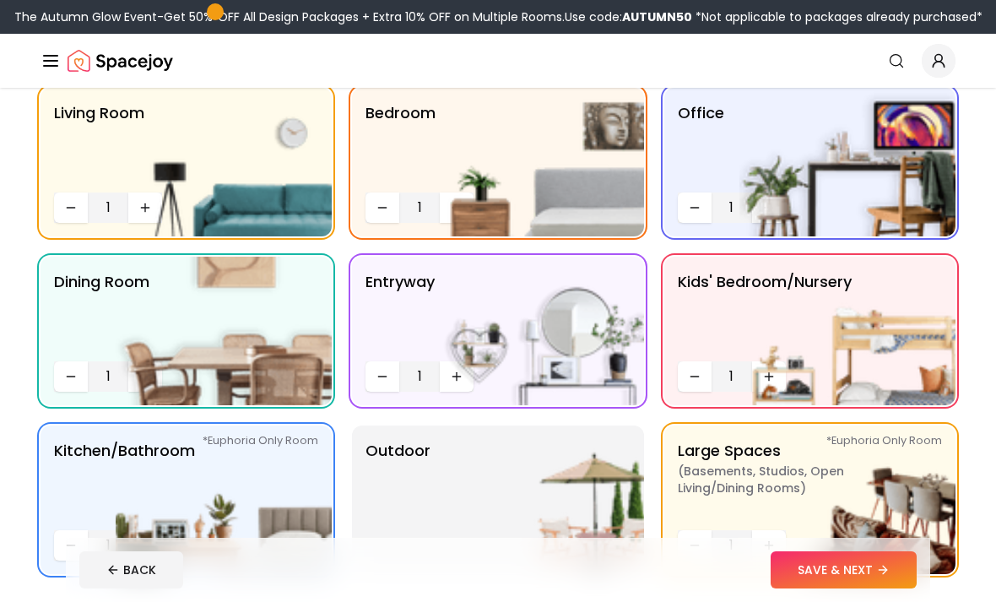
click at [560, 529] on img at bounding box center [536, 500] width 216 height 149
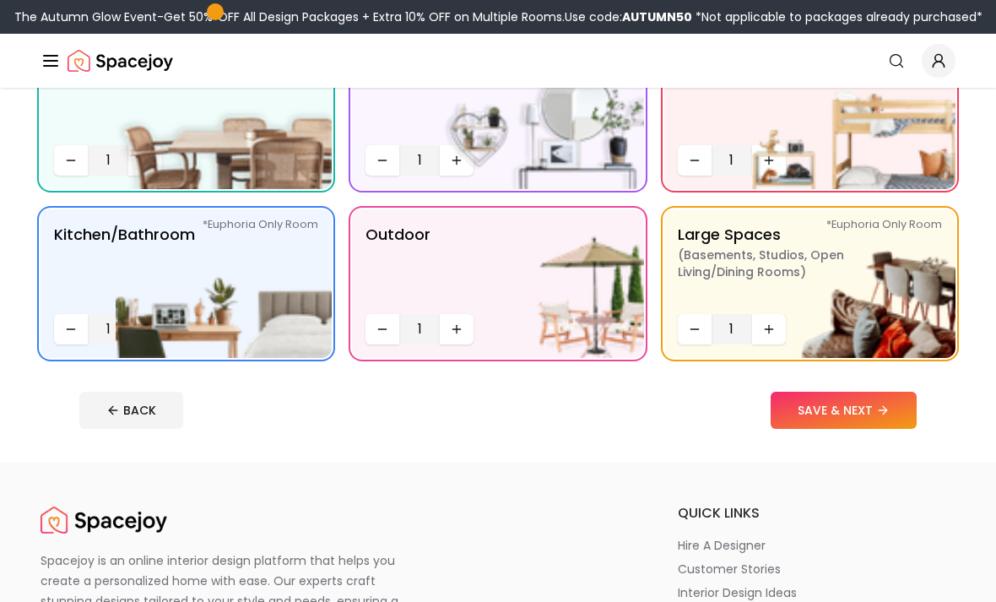
scroll to position [362, 0]
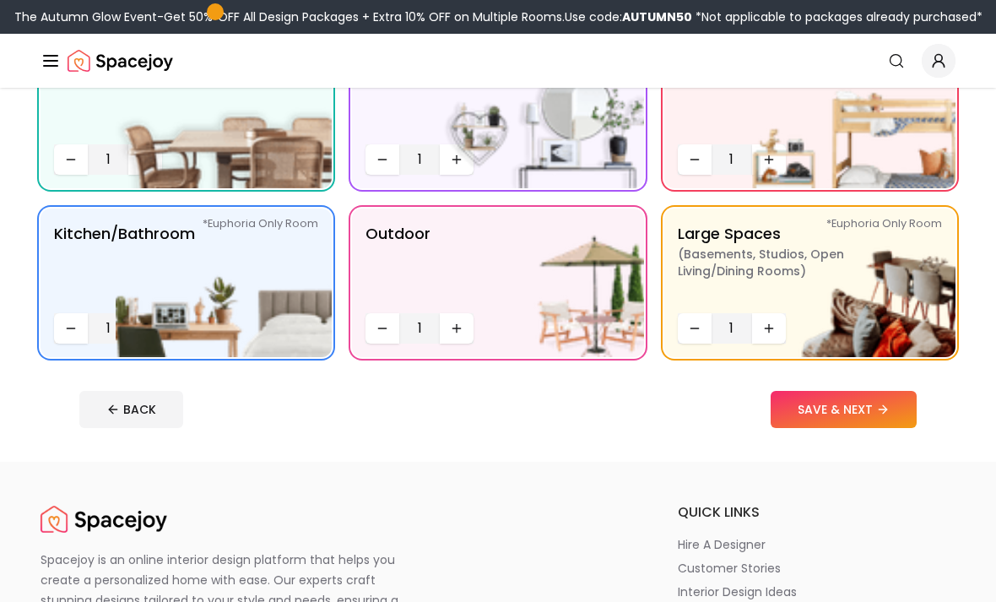
click at [868, 407] on button "SAVE & NEXT" at bounding box center [844, 409] width 146 height 37
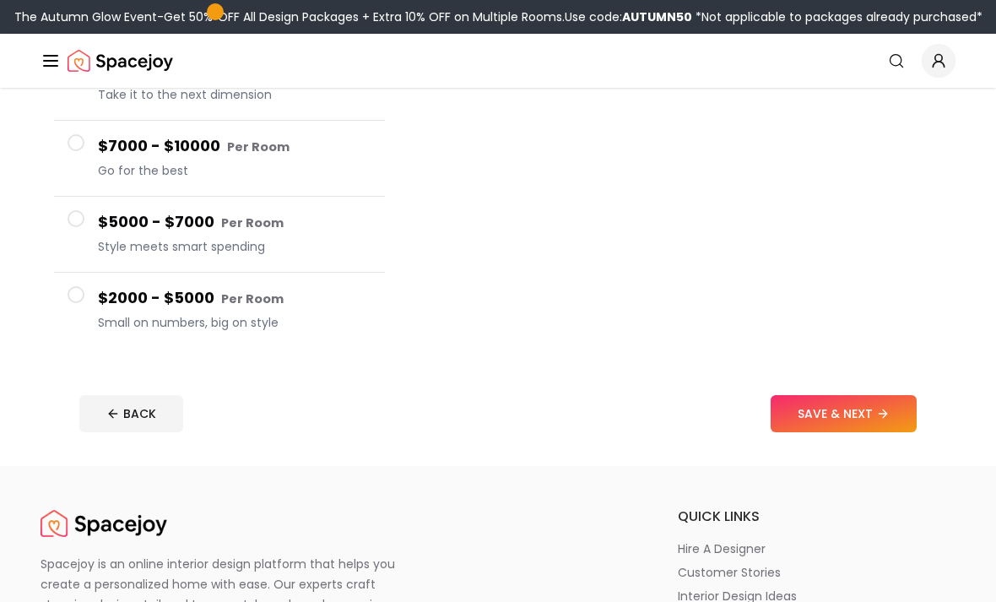
scroll to position [318, 0]
click at [878, 424] on button "SAVE & NEXT" at bounding box center [844, 413] width 146 height 37
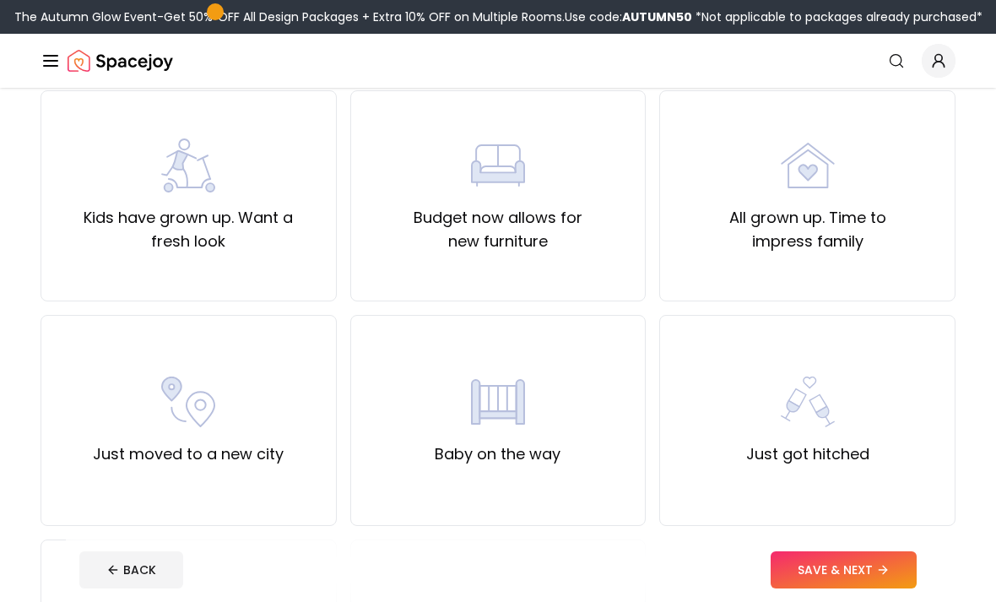
scroll to position [379, 0]
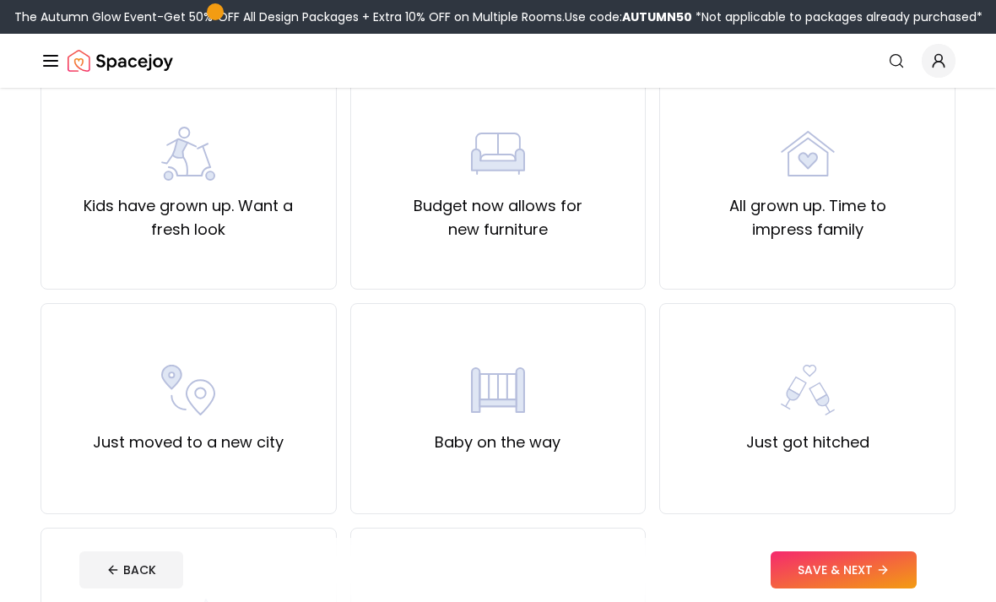
click at [868, 588] on button "SAVE & NEXT" at bounding box center [844, 569] width 146 height 37
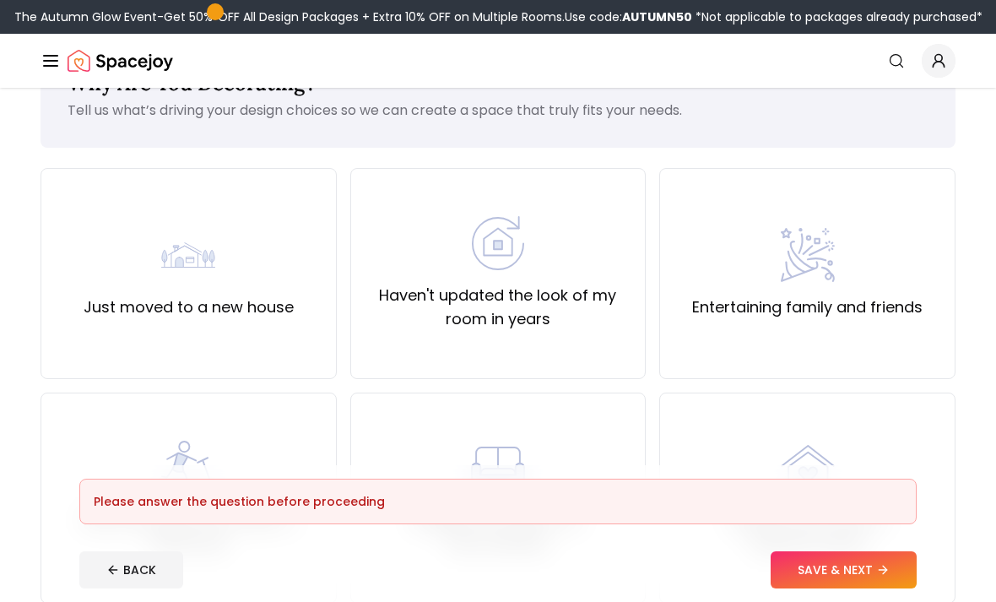
scroll to position [0, 0]
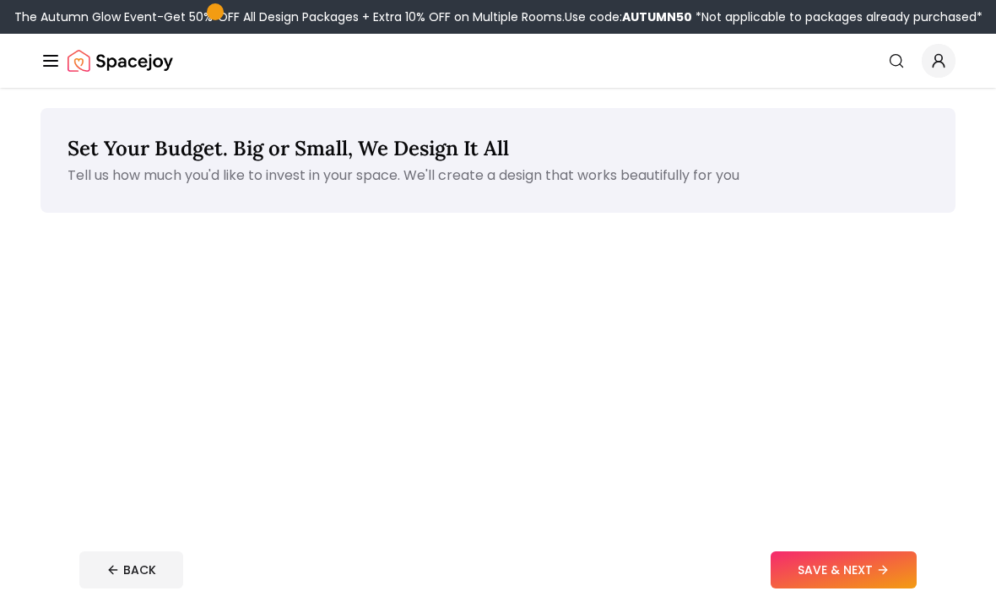
scroll to position [372, 0]
